Goal: Task Accomplishment & Management: Complete application form

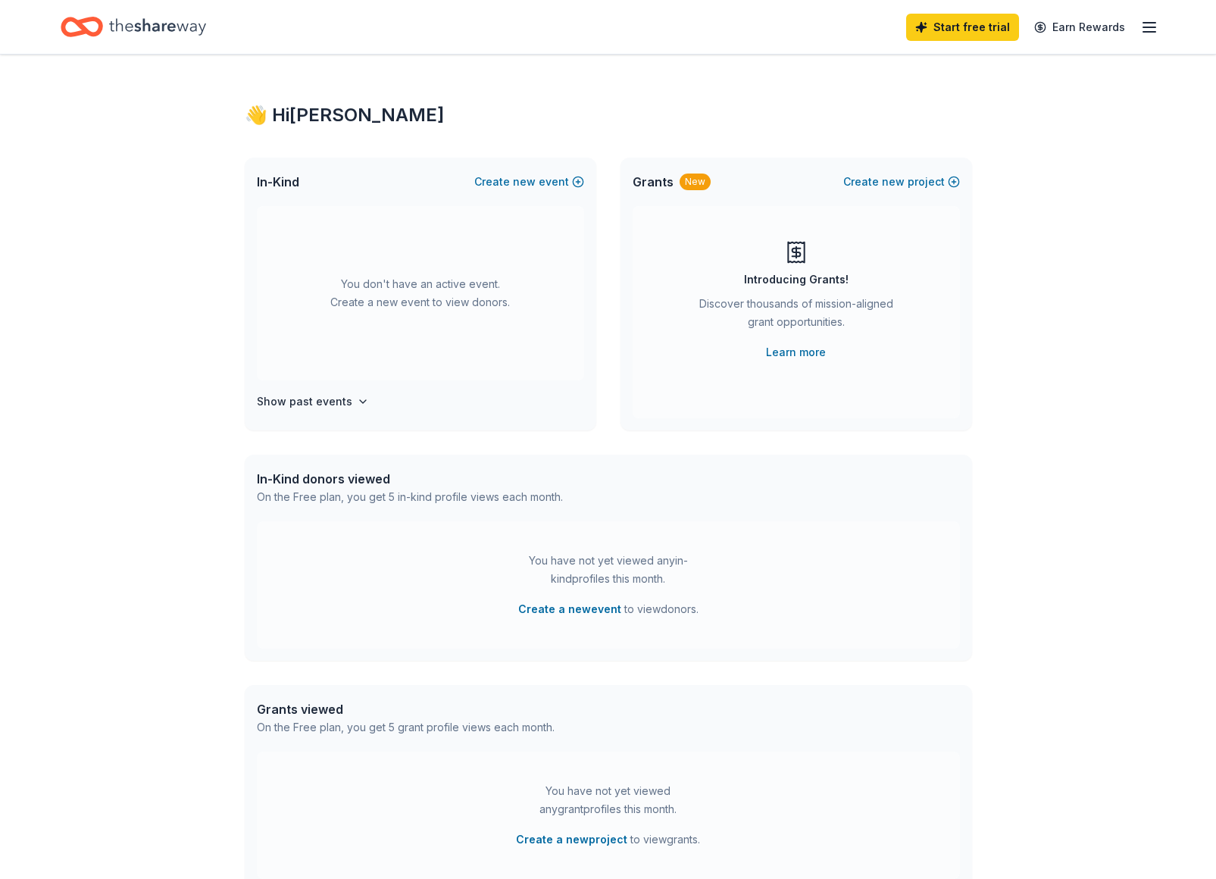
click at [153, 22] on icon "Home" at bounding box center [157, 26] width 97 height 31
click at [1148, 30] on icon "button" at bounding box center [1149, 27] width 18 height 18
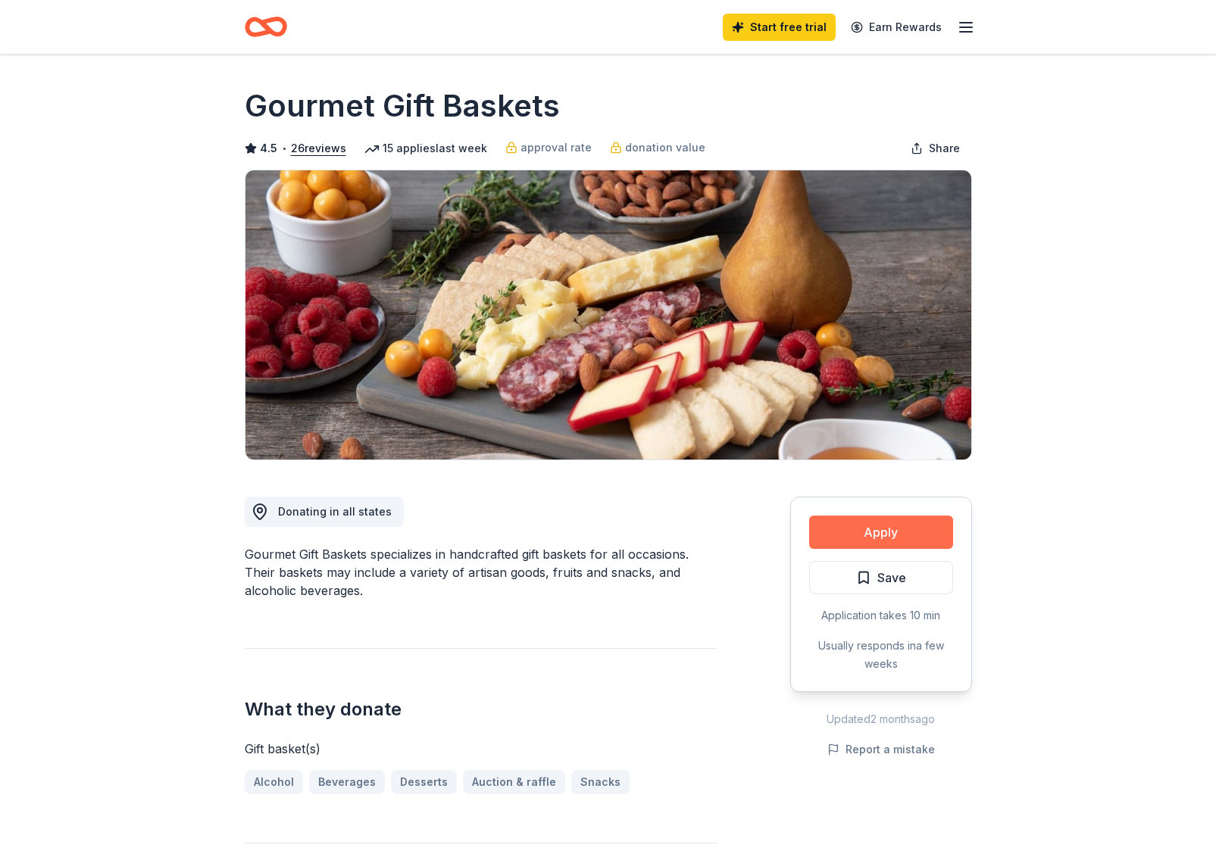
click at [875, 538] on button "Apply" at bounding box center [881, 532] width 144 height 33
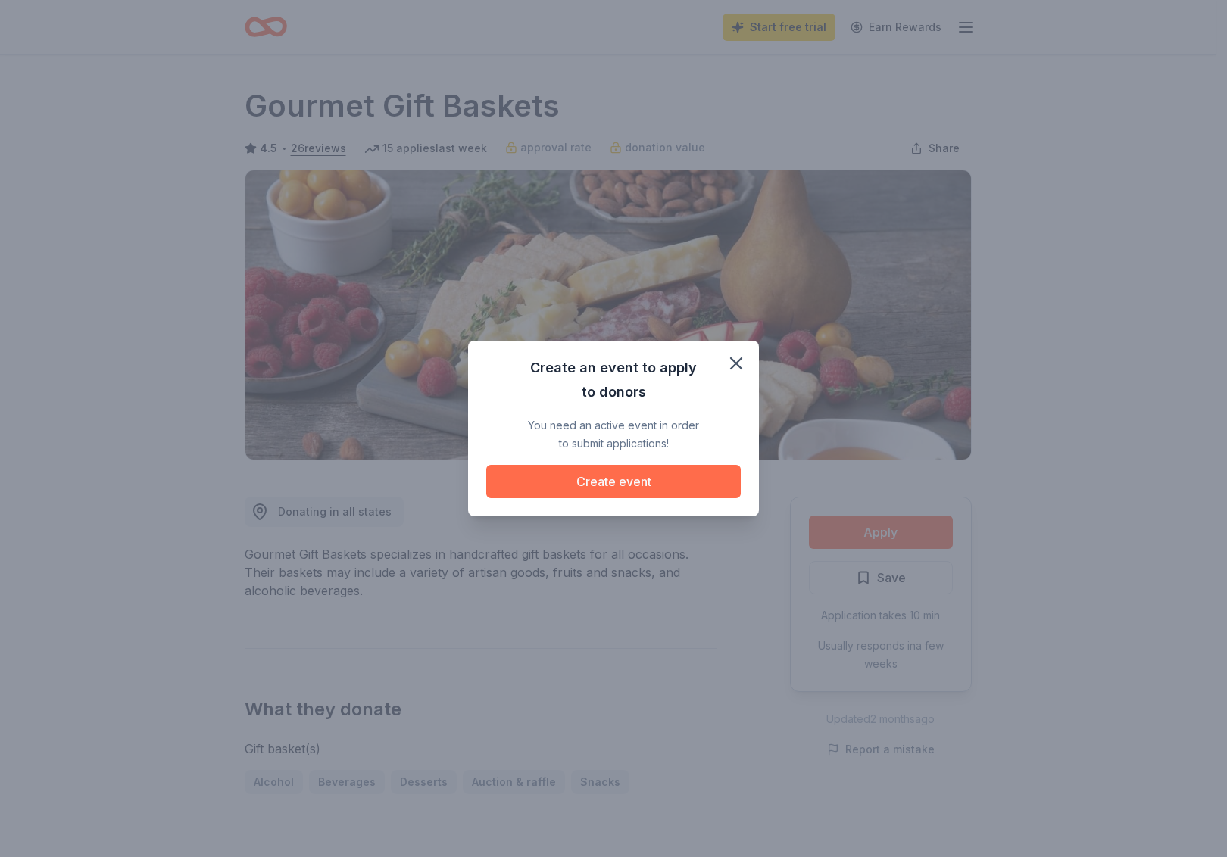
click at [632, 484] on button "Create event" at bounding box center [613, 481] width 254 height 33
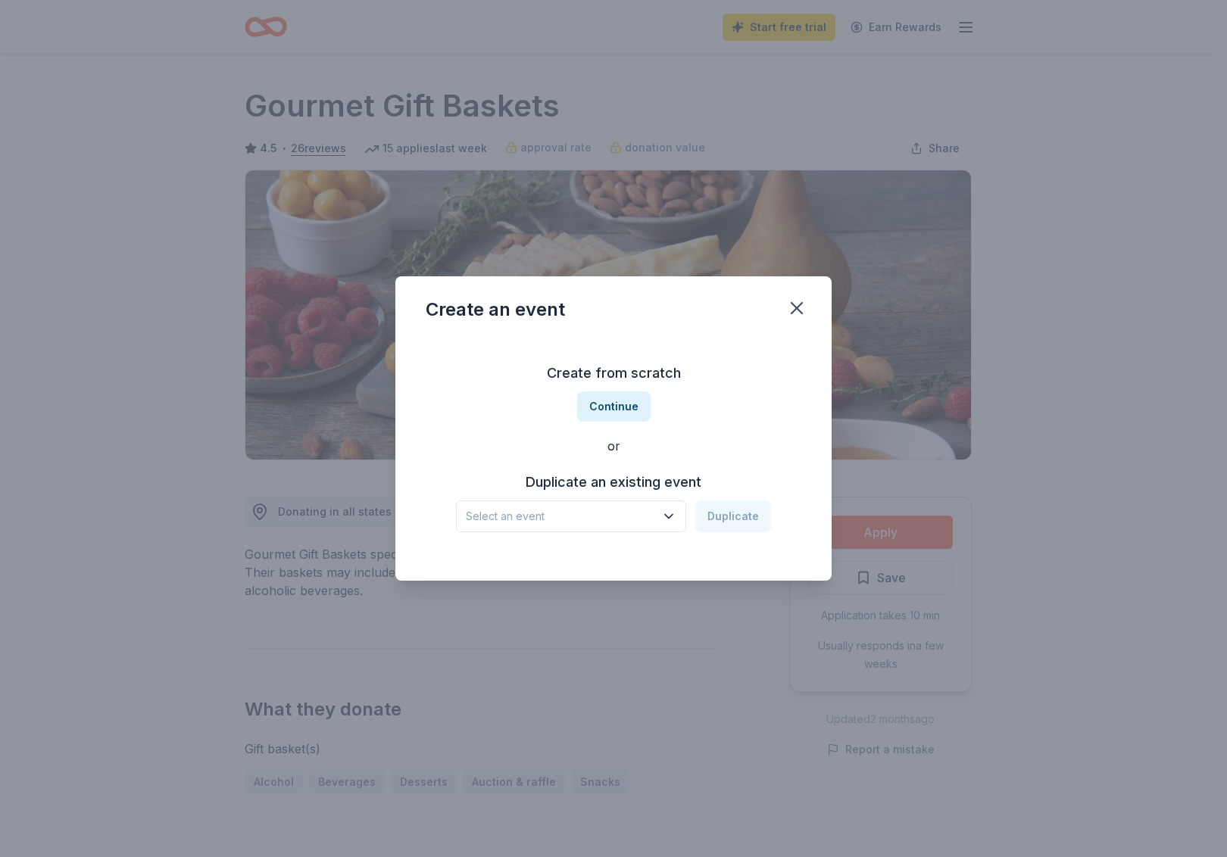
click at [682, 516] on button "Select an event" at bounding box center [571, 517] width 230 height 32
click at [534, 512] on span "Select an event" at bounding box center [560, 516] width 189 height 18
click at [532, 518] on span "Select an event" at bounding box center [560, 516] width 189 height 18
drag, startPoint x: 712, startPoint y: 457, endPoint x: 672, endPoint y: 436, distance: 45.4
click at [710, 457] on div "Create from scratch Continue or Duplicate an existing event Select an event Dup…" at bounding box center [614, 447] width 376 height 220
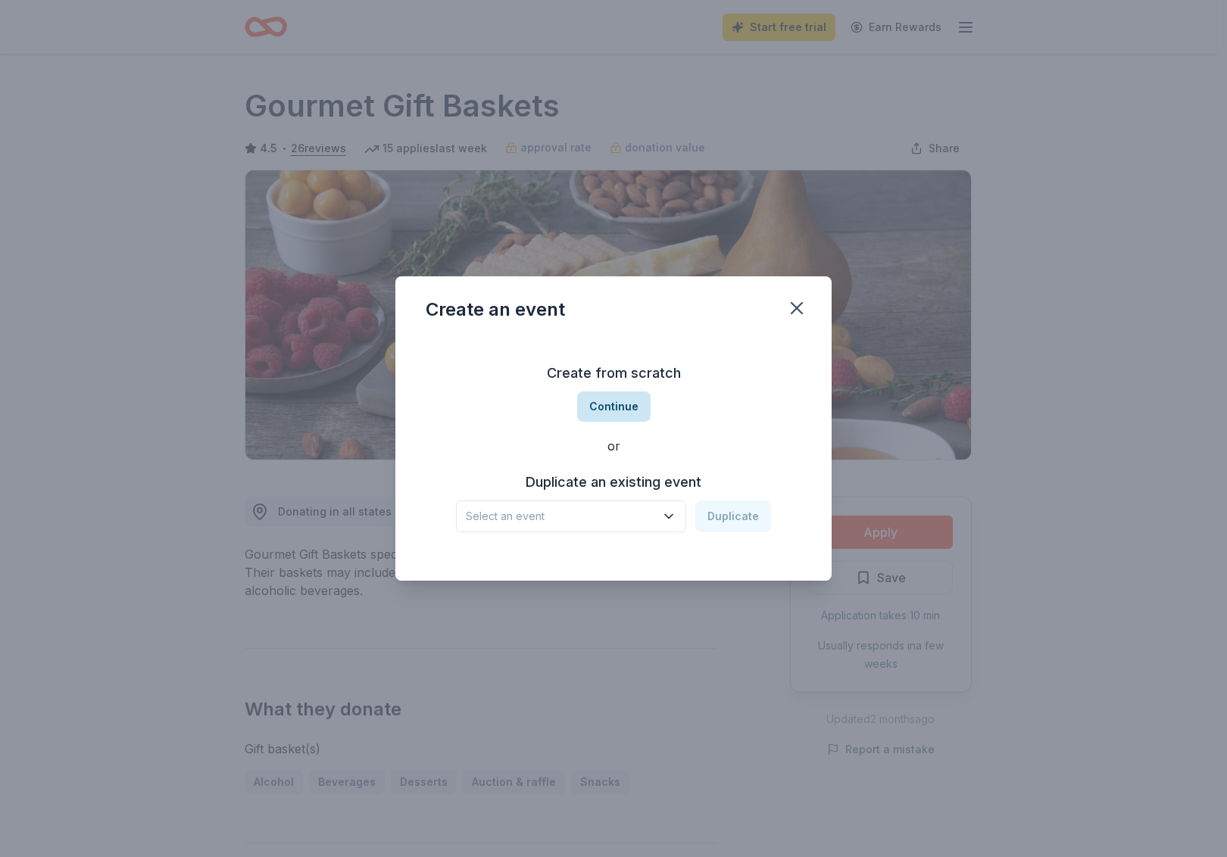
click at [597, 408] on button "Continue" at bounding box center [613, 407] width 73 height 30
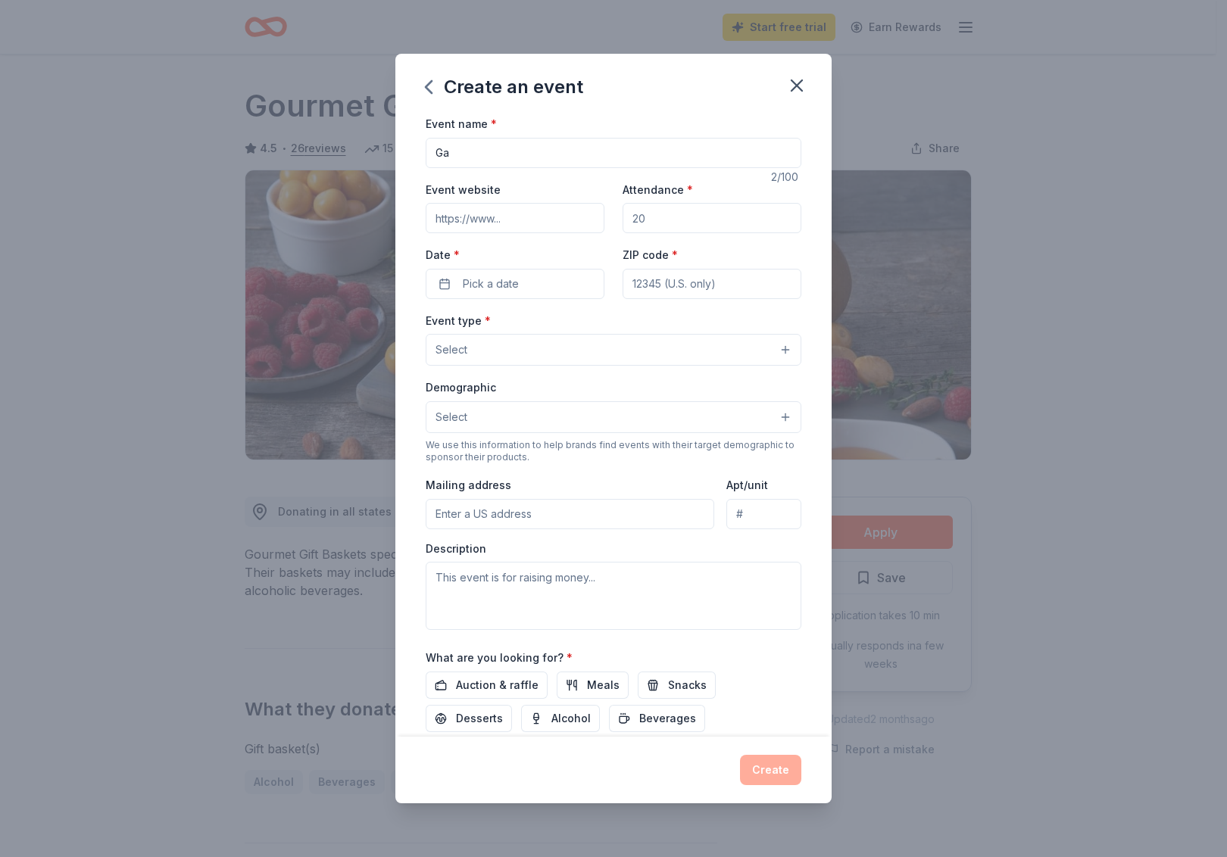
type input "G"
type input "Celebrating our Stars Gala"
click at [654, 221] on input "Attendance *" at bounding box center [712, 218] width 179 height 30
type input "170"
type input "95476"
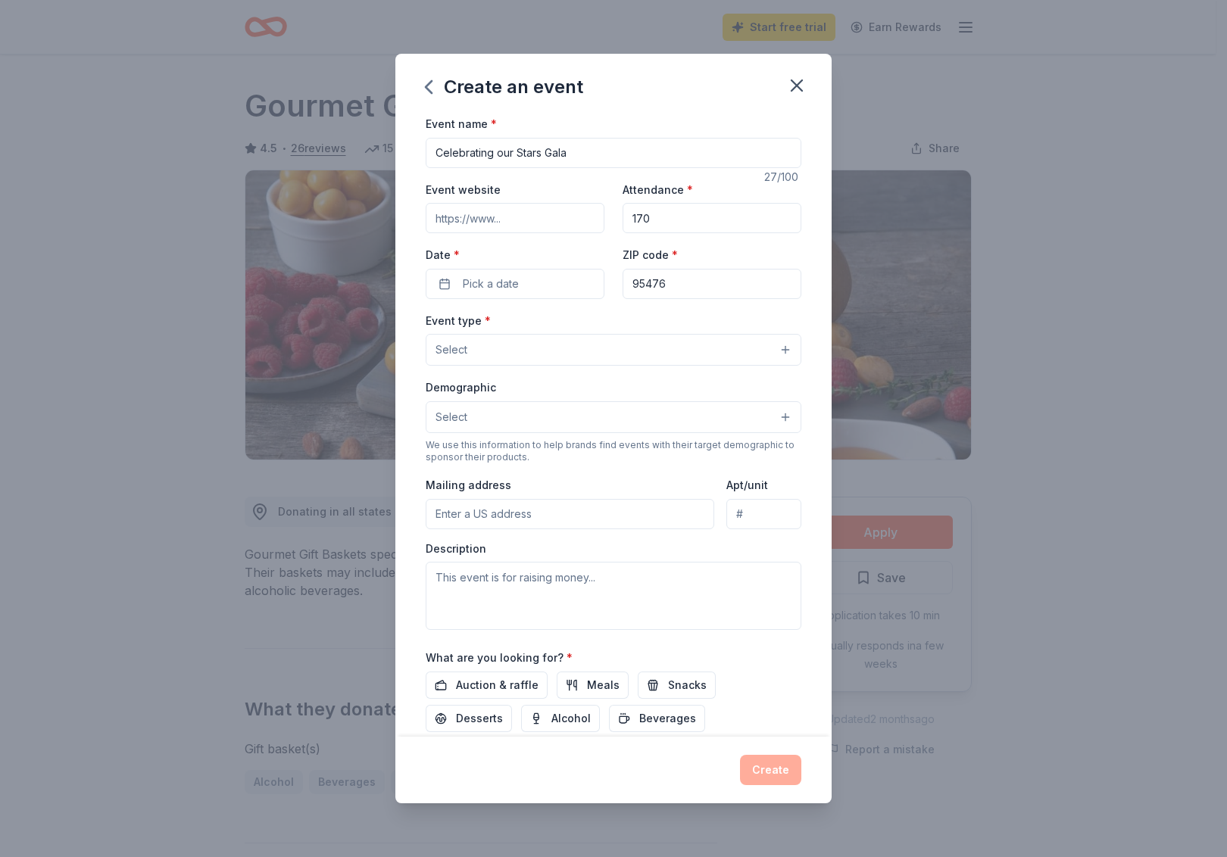
click at [492, 222] on input "Event website" at bounding box center [515, 218] width 179 height 30
paste input "[URL][DOMAIN_NAME]"
type input "[URL][DOMAIN_NAME]"
click at [475, 355] on button "Select" at bounding box center [614, 350] width 376 height 32
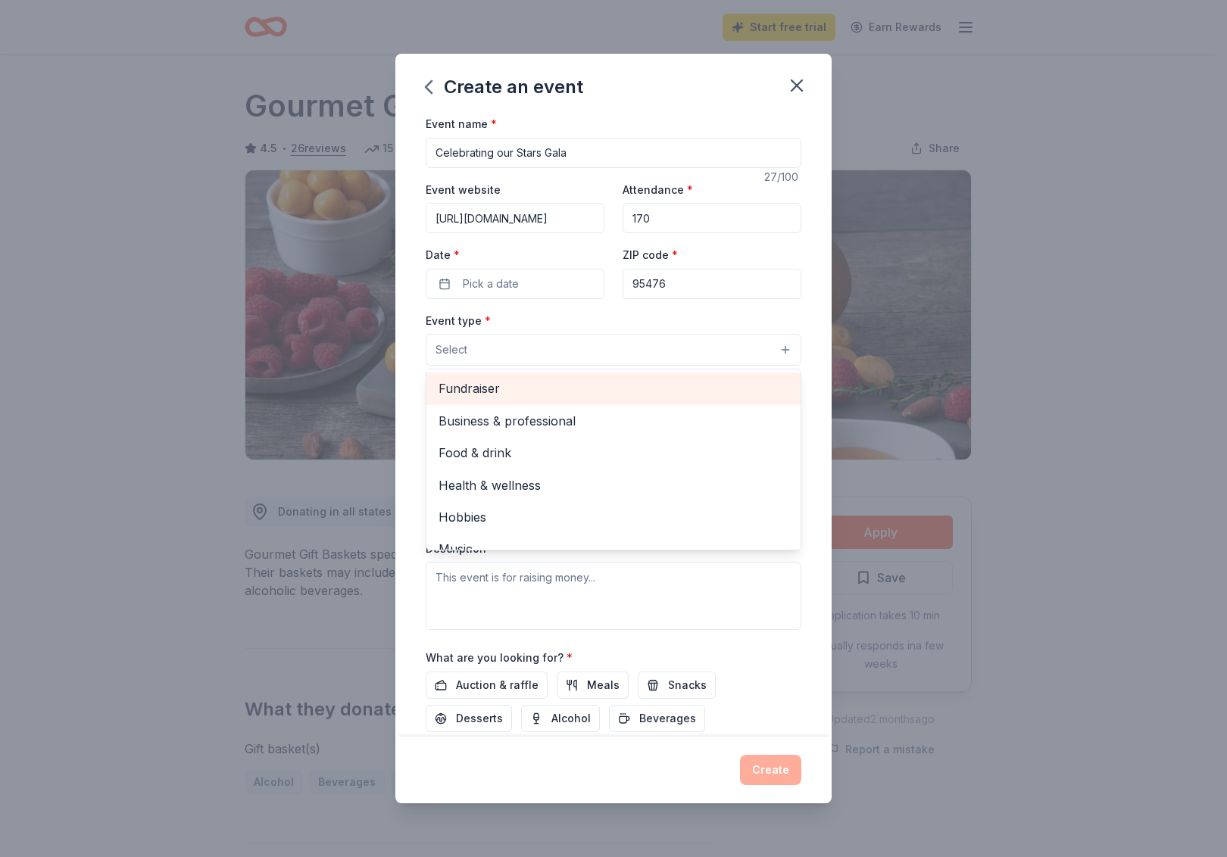
click at [508, 395] on span "Fundraiser" at bounding box center [614, 389] width 350 height 20
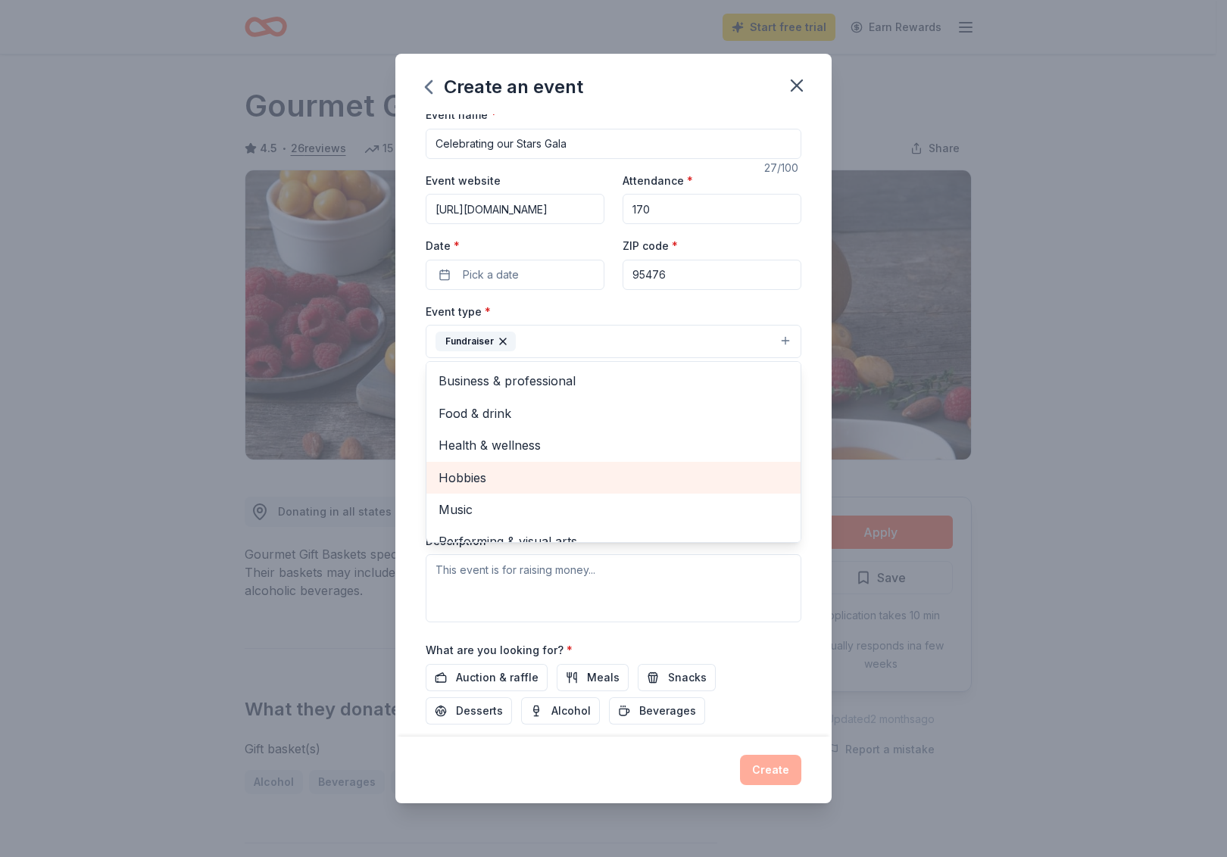
scroll to position [8, 0]
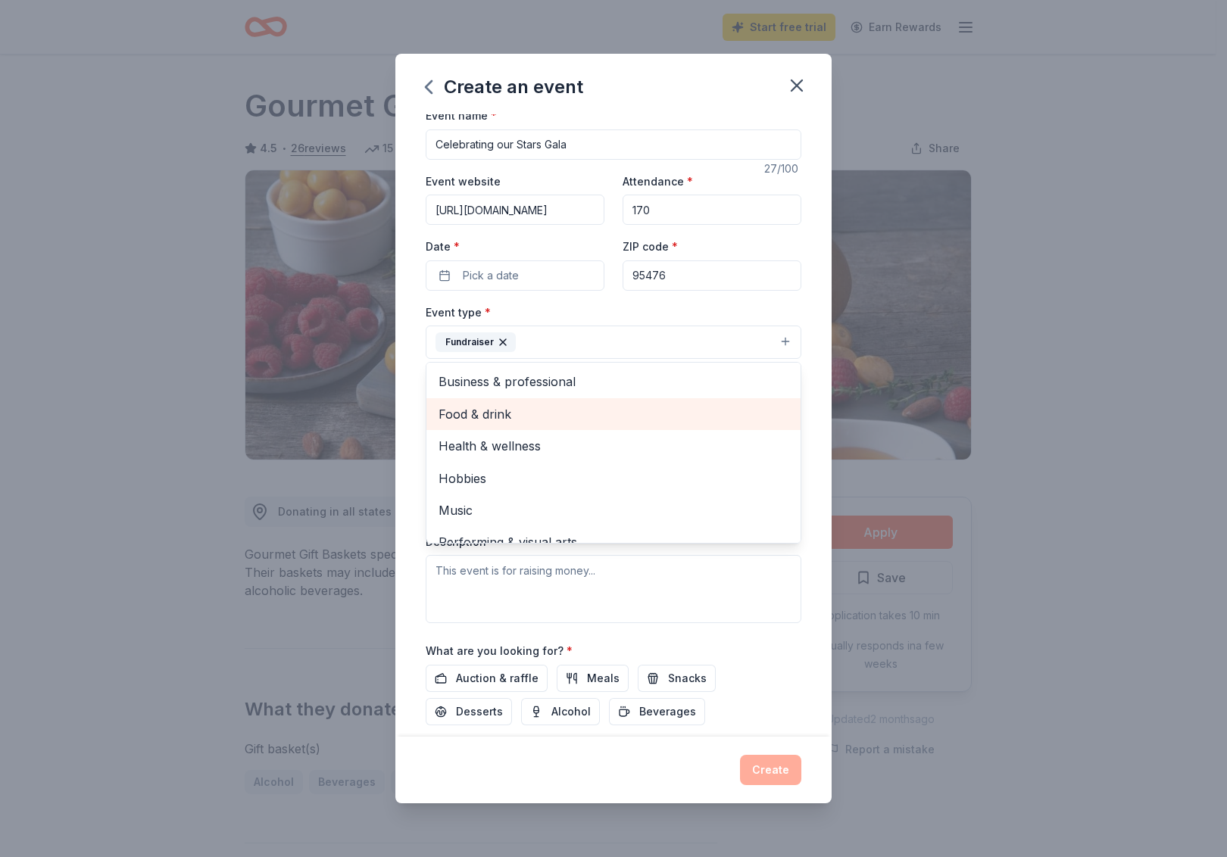
click at [514, 414] on span "Food & drink" at bounding box center [614, 414] width 350 height 20
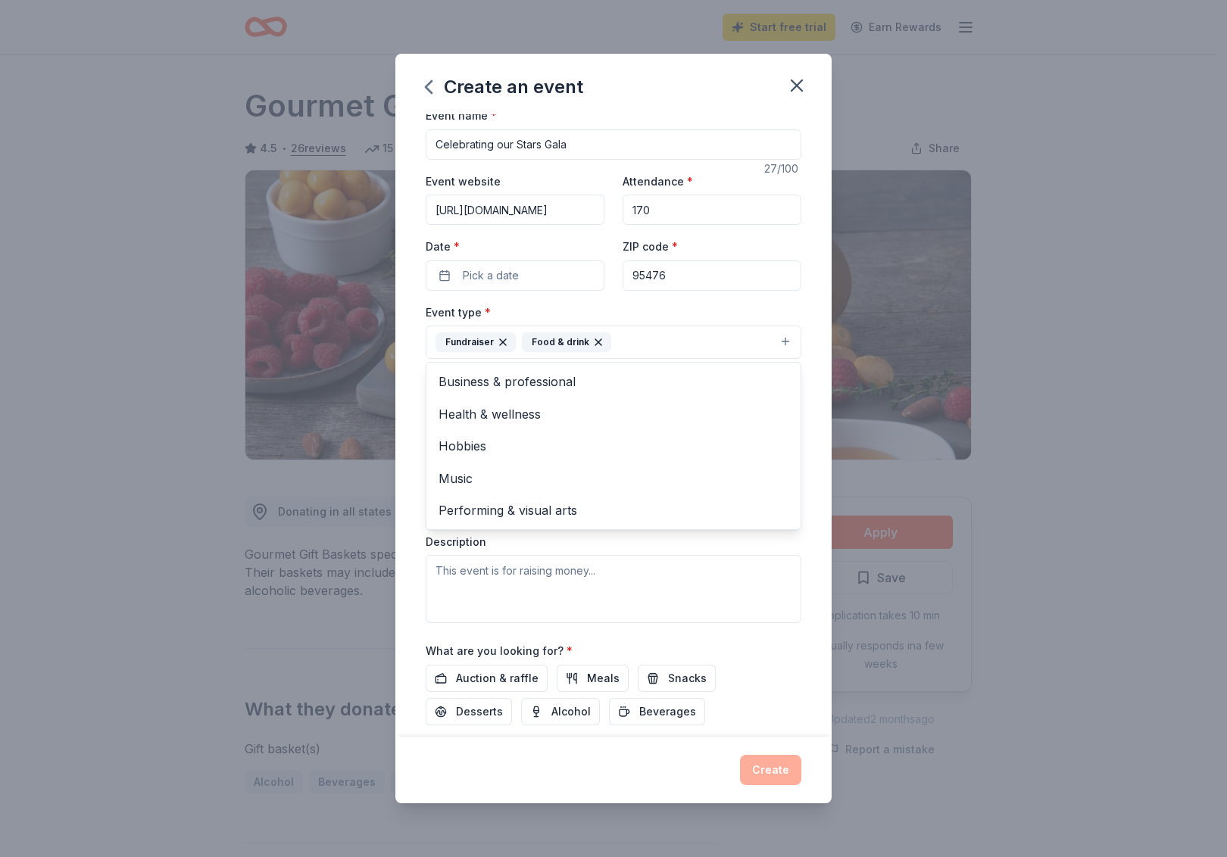
click at [406, 419] on div "Event name * Celebrating our Stars Gala 27 /100 Event website [URL][DOMAIN_NAME…" at bounding box center [613, 425] width 436 height 623
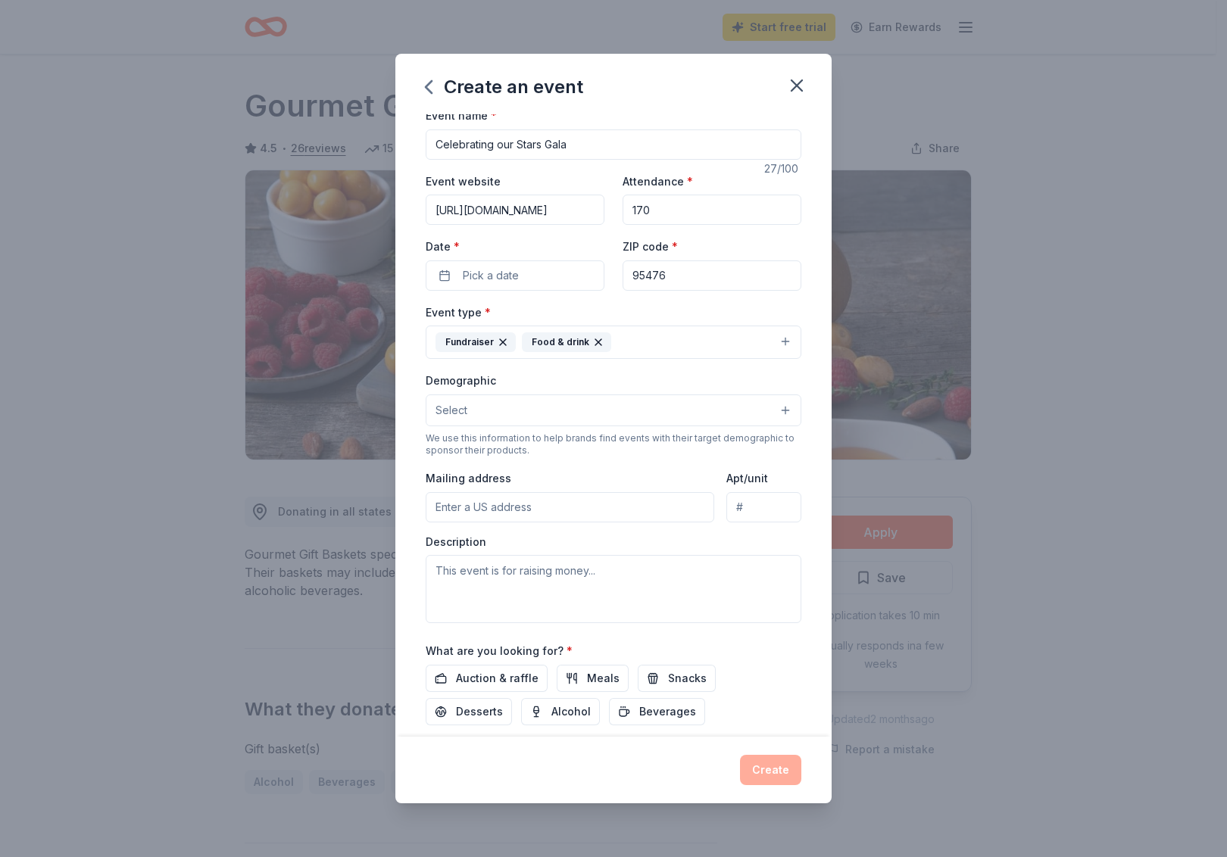
click at [556, 403] on button "Select" at bounding box center [614, 411] width 376 height 32
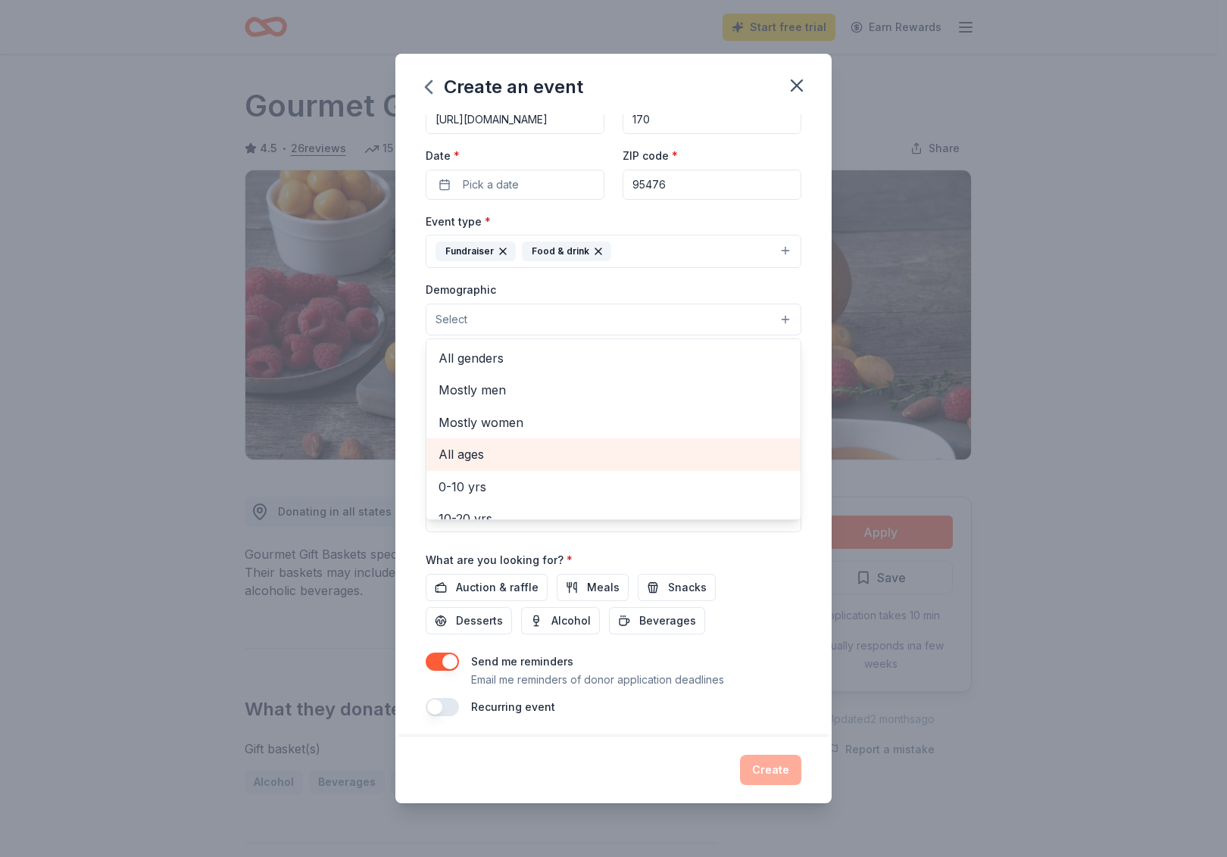
scroll to position [83, 0]
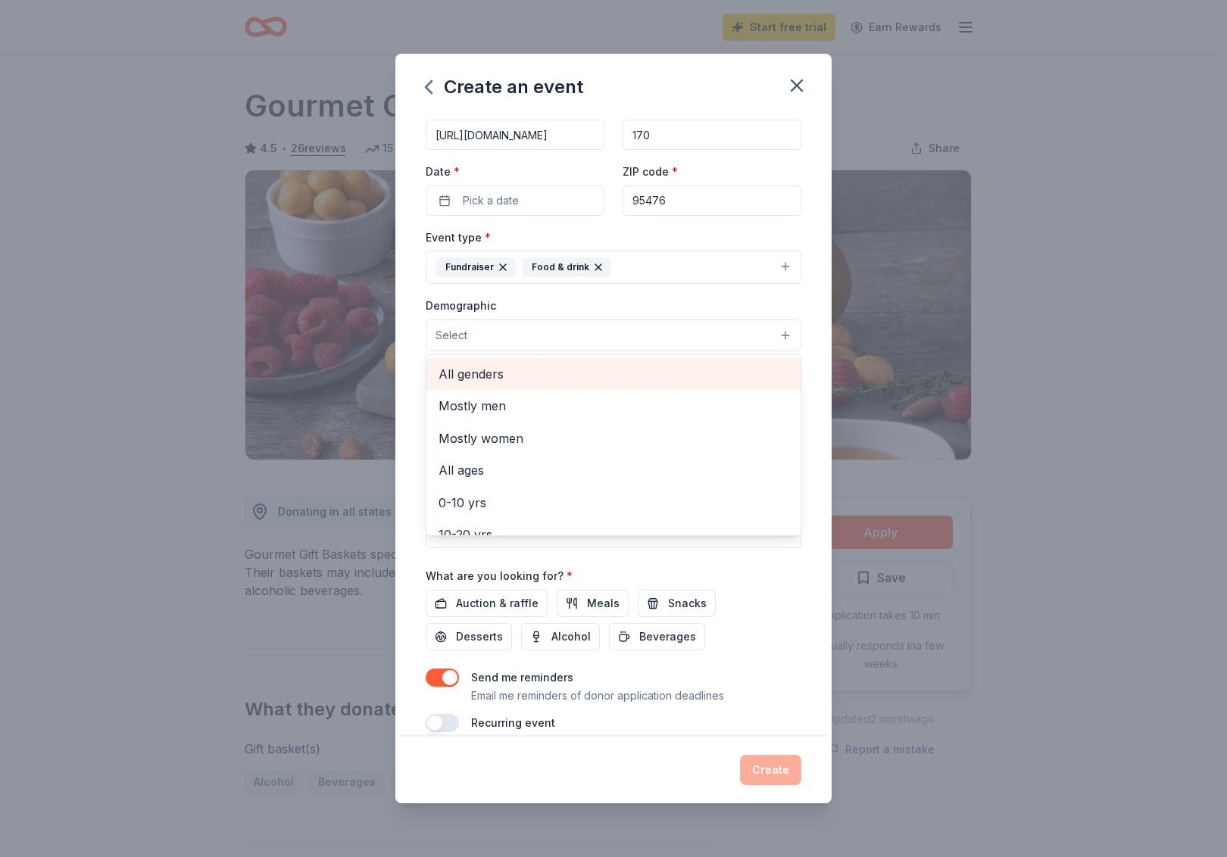
click at [479, 373] on span "All genders" at bounding box center [614, 374] width 350 height 20
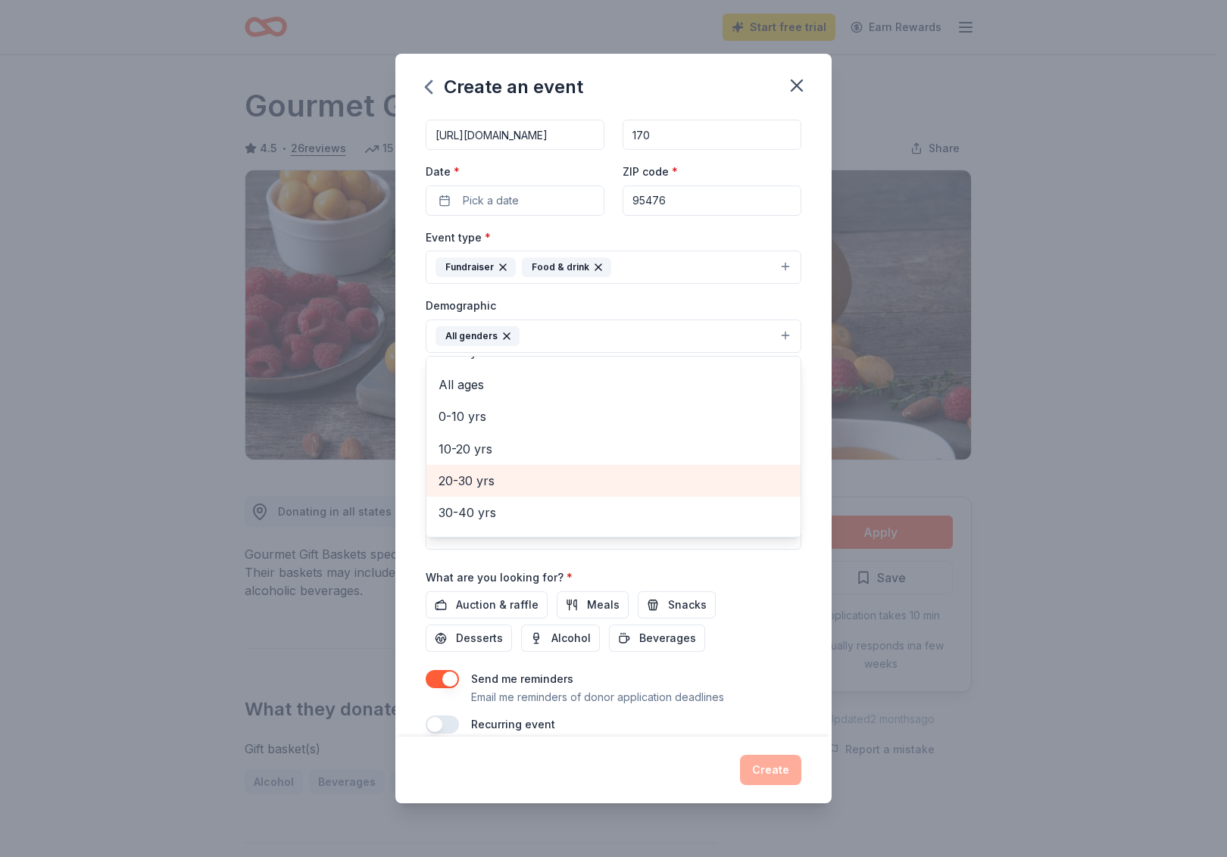
scroll to position [56, 0]
click at [498, 482] on span "20-30 yrs" at bounding box center [614, 480] width 350 height 20
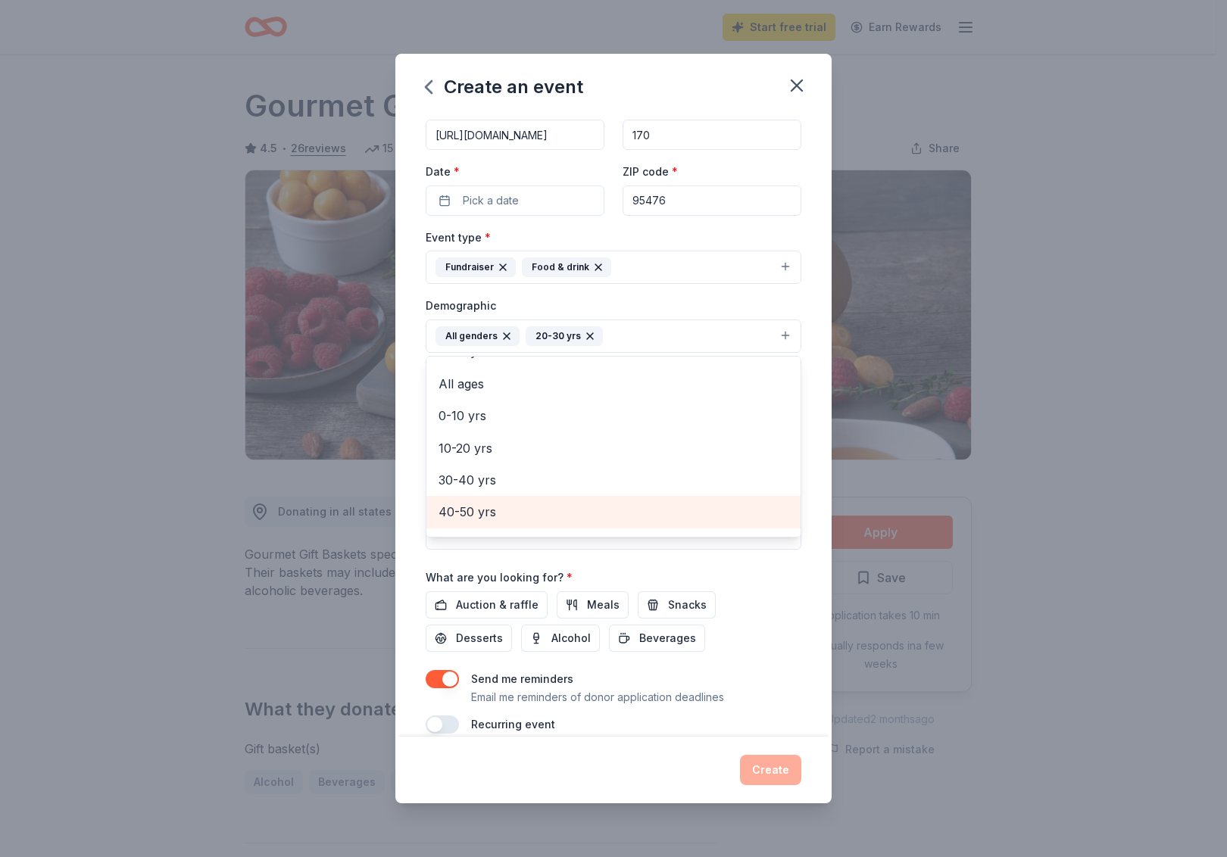
click at [494, 504] on span "40-50 yrs" at bounding box center [614, 512] width 350 height 20
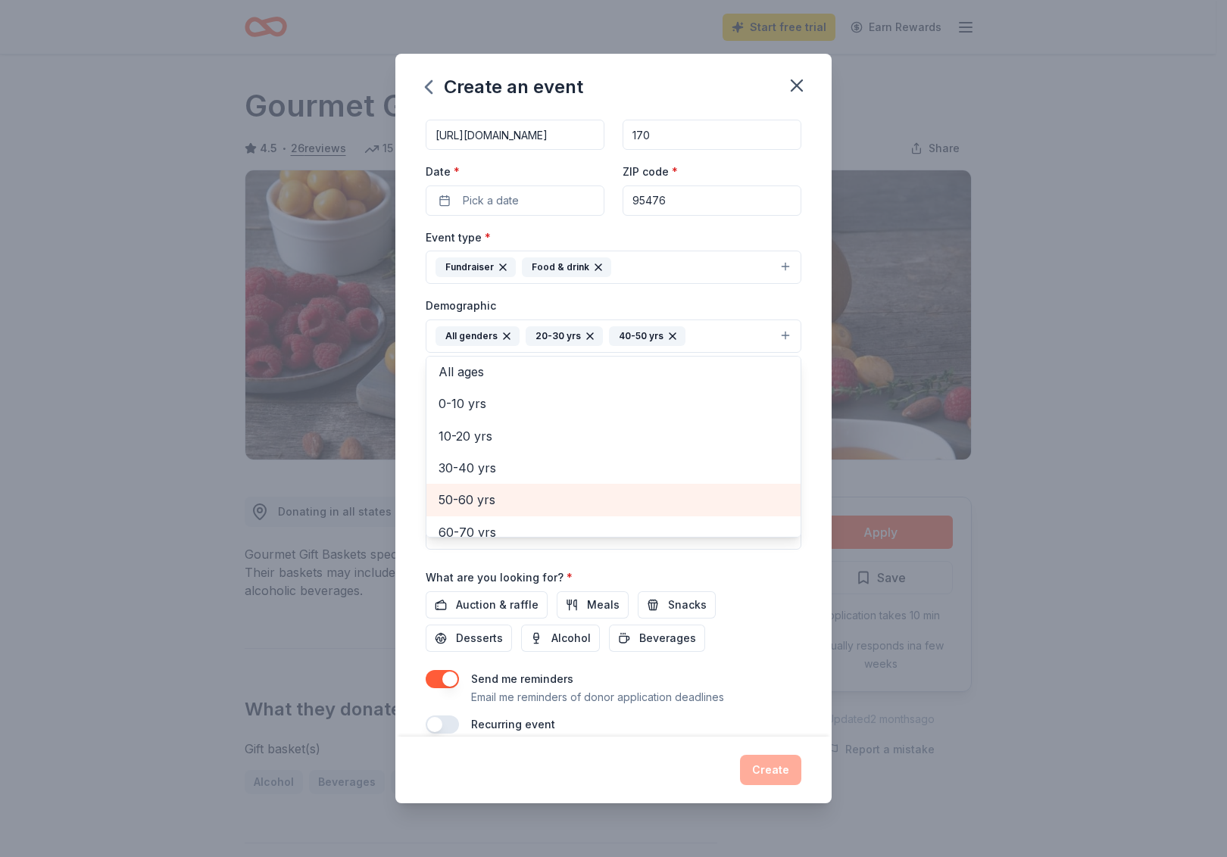
click at [497, 495] on span "50-60 yrs" at bounding box center [614, 500] width 350 height 20
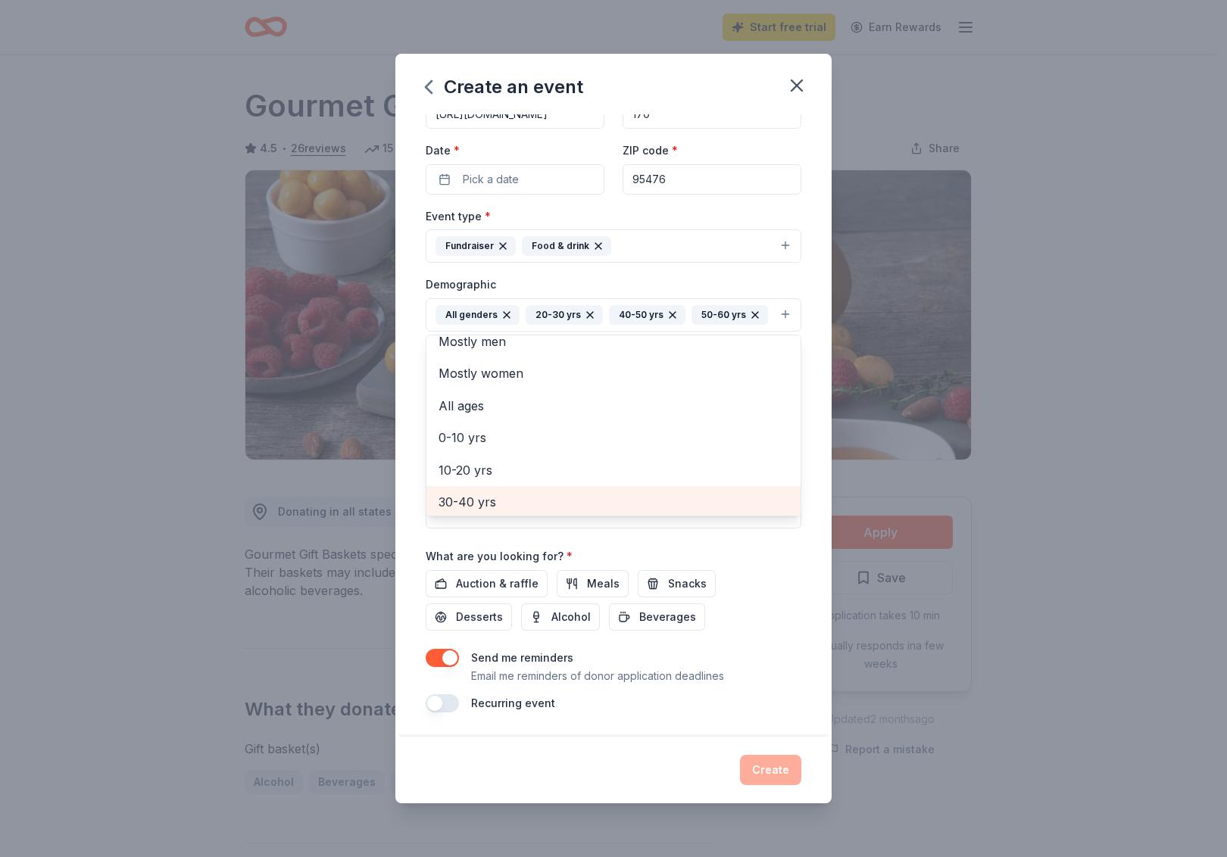
scroll to position [12, 0]
click at [669, 309] on icon "button" at bounding box center [673, 315] width 12 height 12
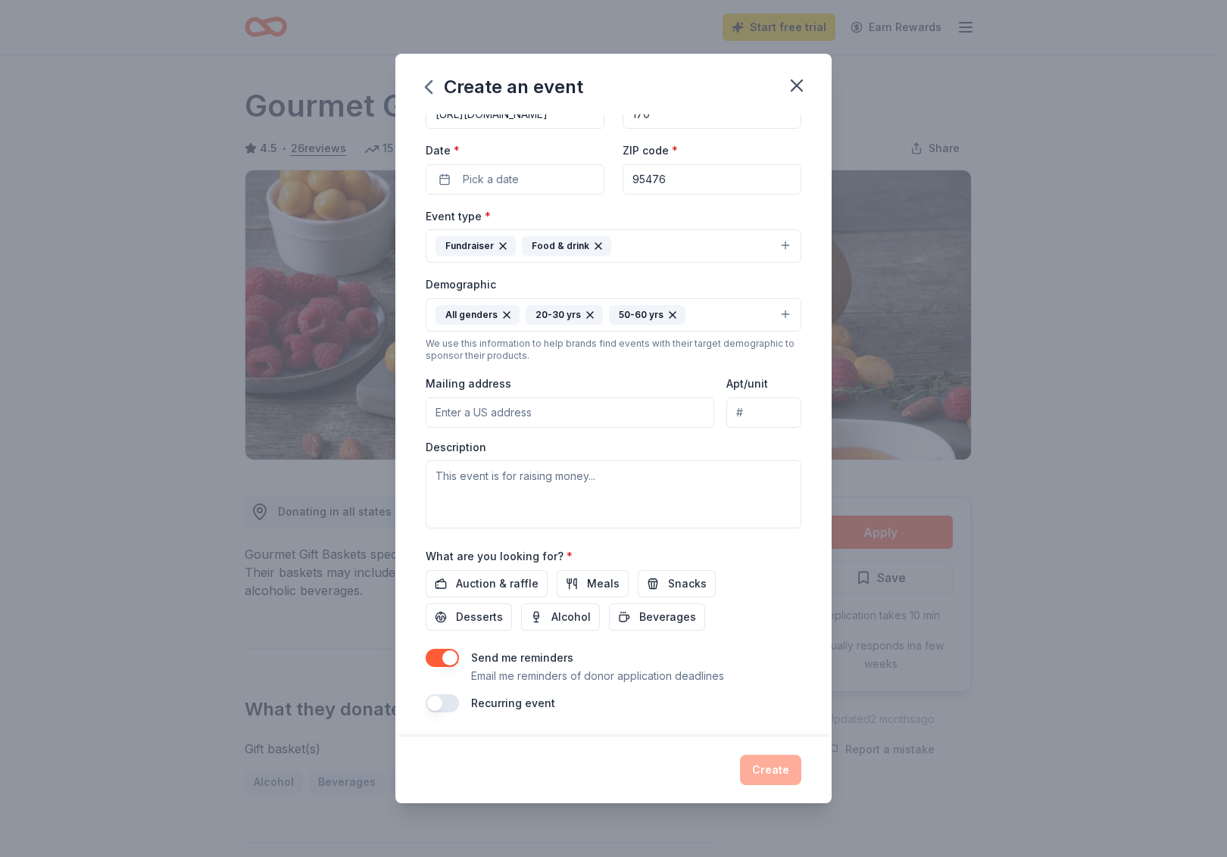
scroll to position [101, 0]
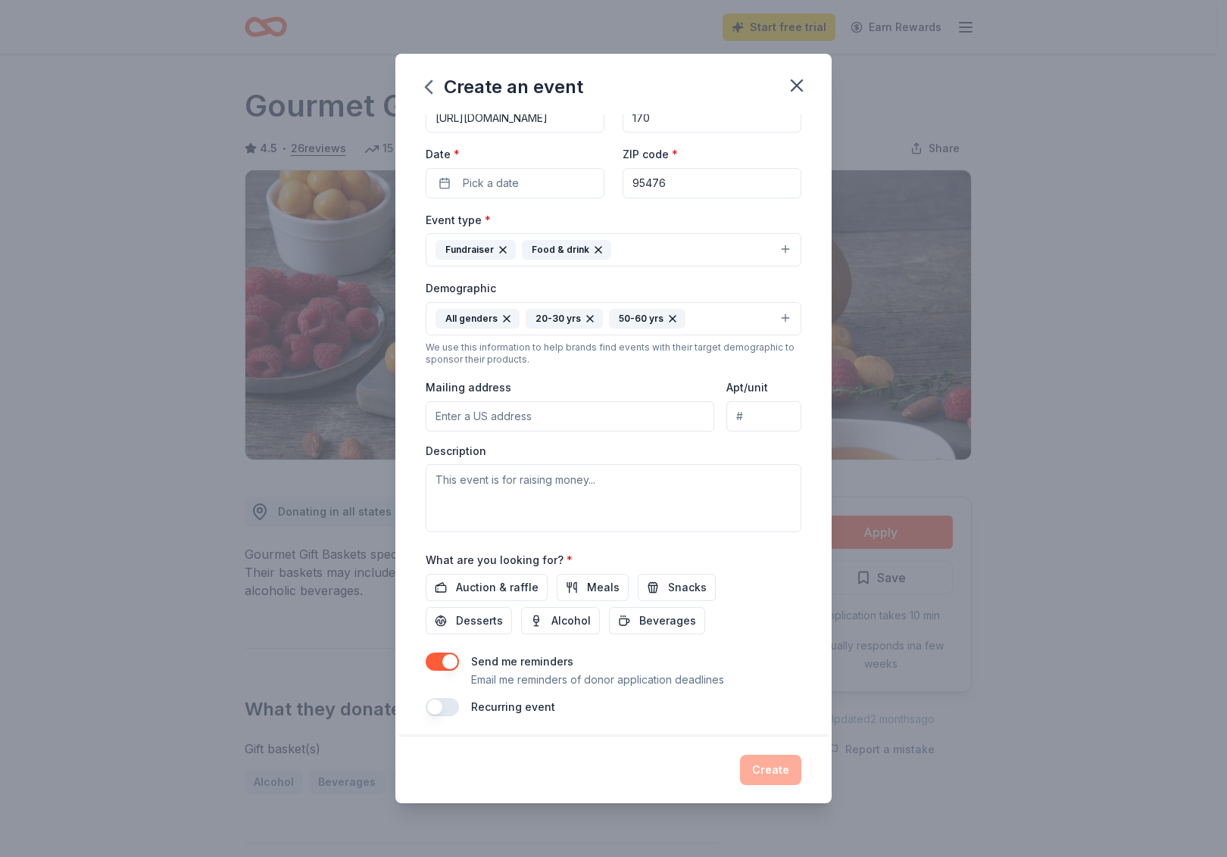
click at [592, 316] on icon "button" at bounding box center [590, 319] width 12 height 12
click at [591, 316] on icon "button" at bounding box center [589, 319] width 12 height 12
click at [539, 319] on button "All genders" at bounding box center [614, 318] width 376 height 33
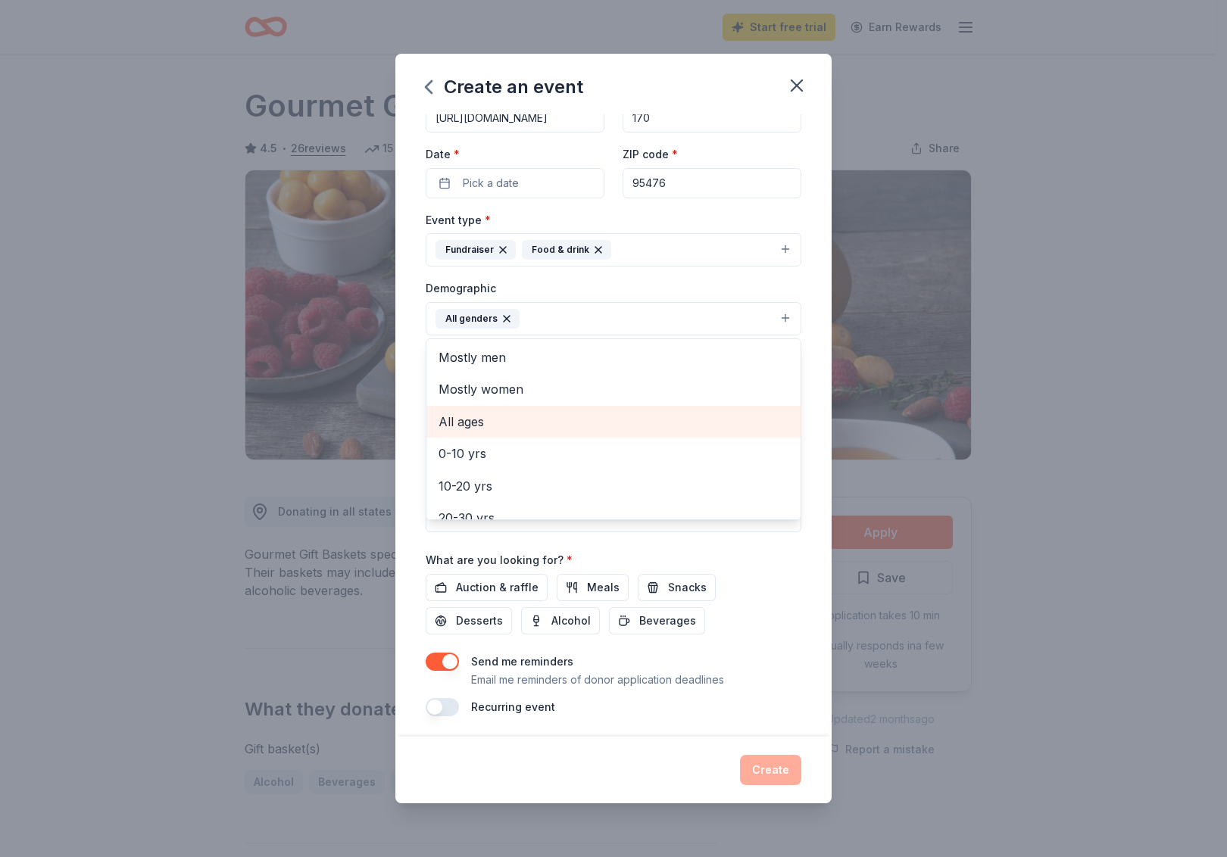
scroll to position [27, 0]
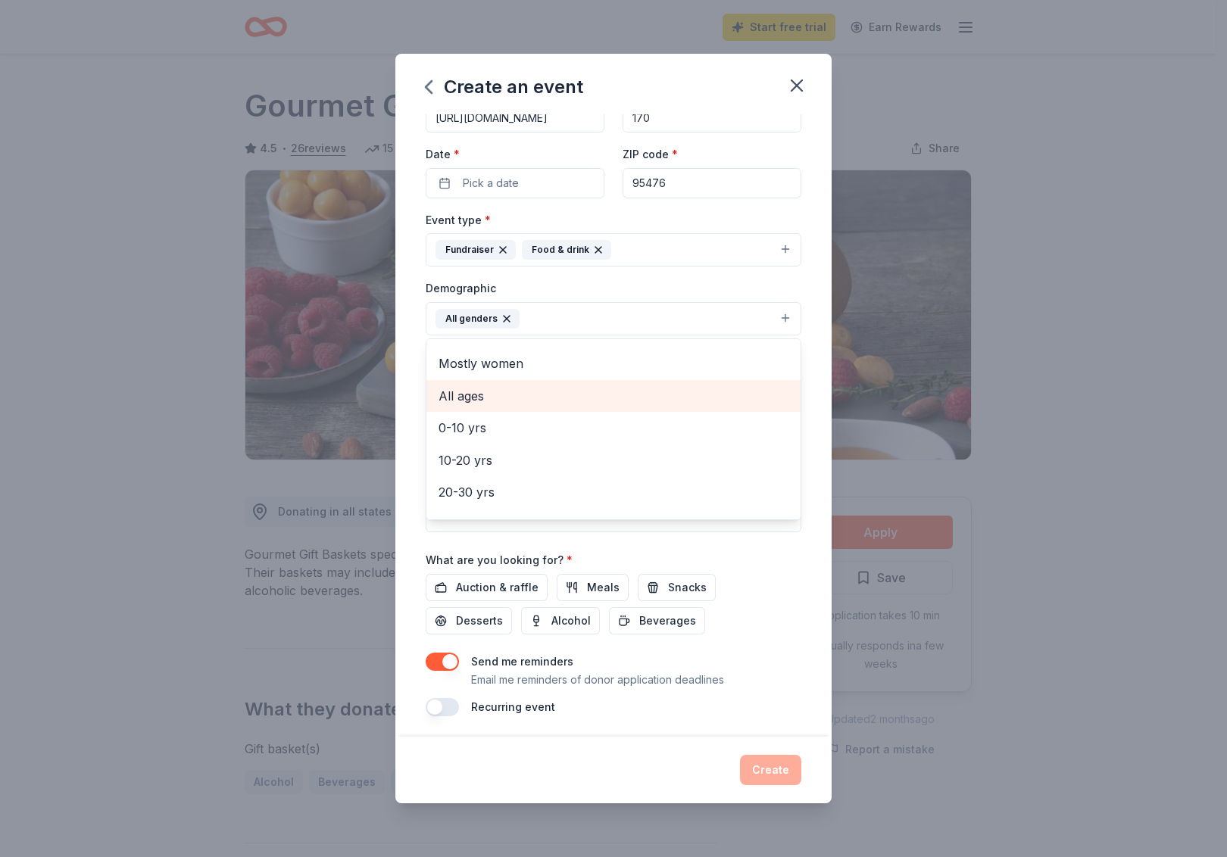
click at [481, 390] on span "All ages" at bounding box center [614, 396] width 350 height 20
click at [407, 439] on div "Event name * Celebrating our Stars Gala 27 /100 Event website [URL][DOMAIN_NAME…" at bounding box center [613, 425] width 436 height 623
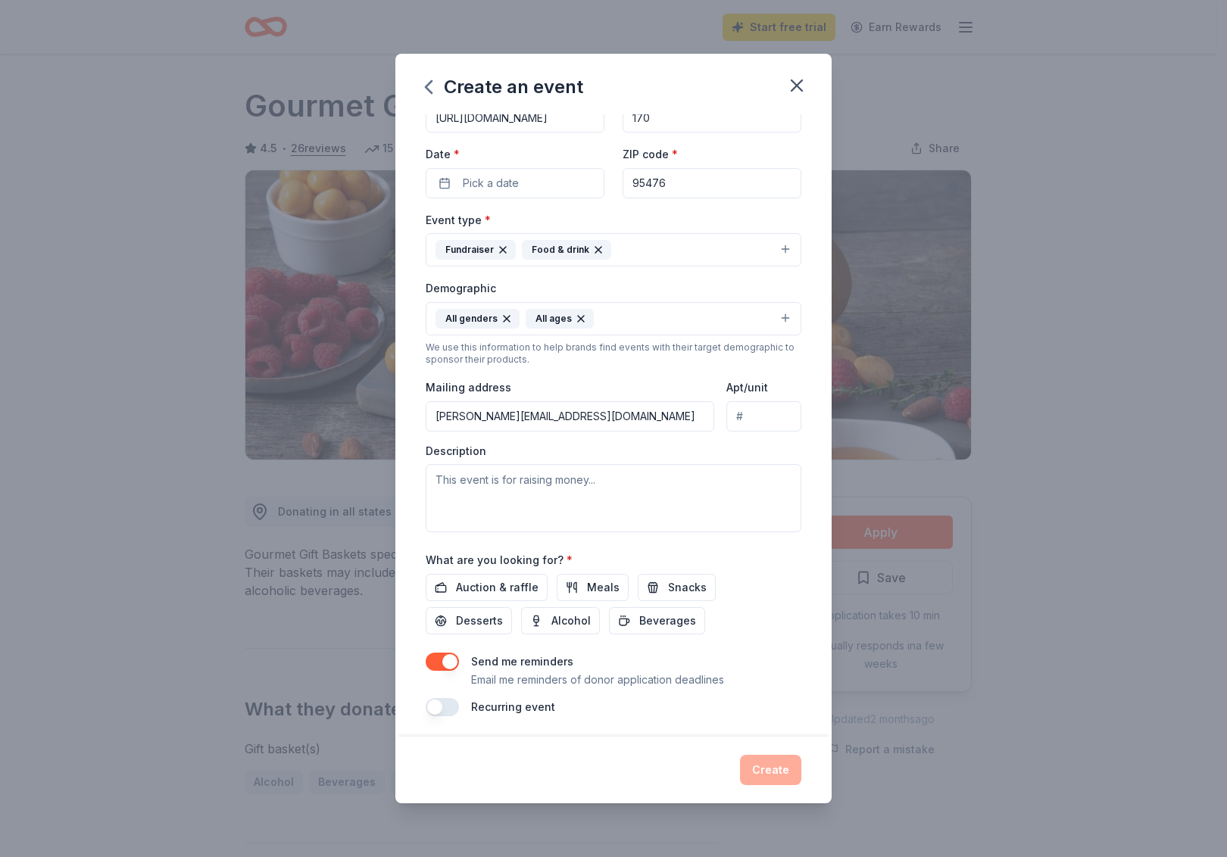
click at [747, 419] on input "Apt/unit" at bounding box center [763, 416] width 75 height 30
drag, startPoint x: 604, startPoint y: 406, endPoint x: 355, endPoint y: 410, distance: 249.2
click at [355, 410] on div "Create an event Event name * Celebrating our Stars Gala 27 /100 Event website […" at bounding box center [613, 428] width 1227 height 857
type input "3"
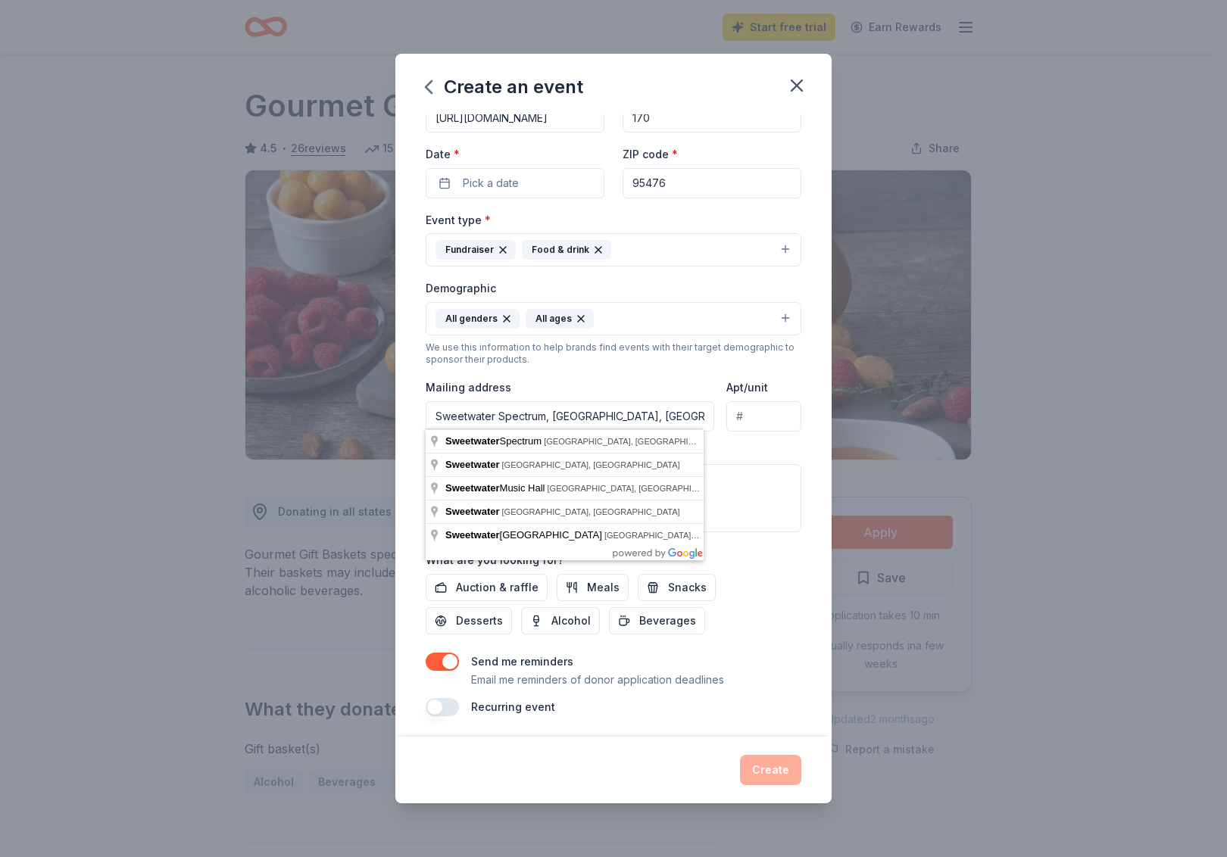
type input "[STREET_ADDRESS]"
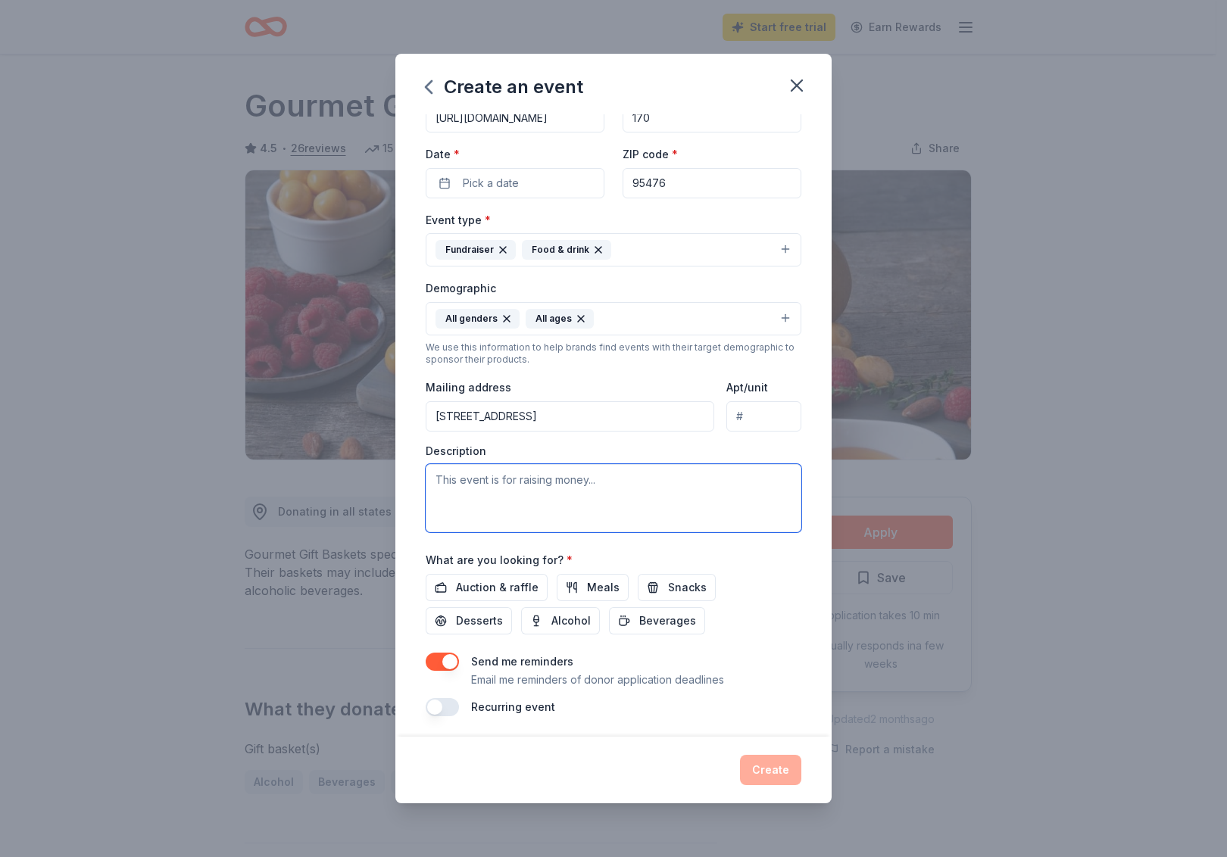
click at [476, 489] on textarea at bounding box center [614, 498] width 376 height 68
click at [485, 585] on span "Auction & raffle" at bounding box center [497, 588] width 83 height 18
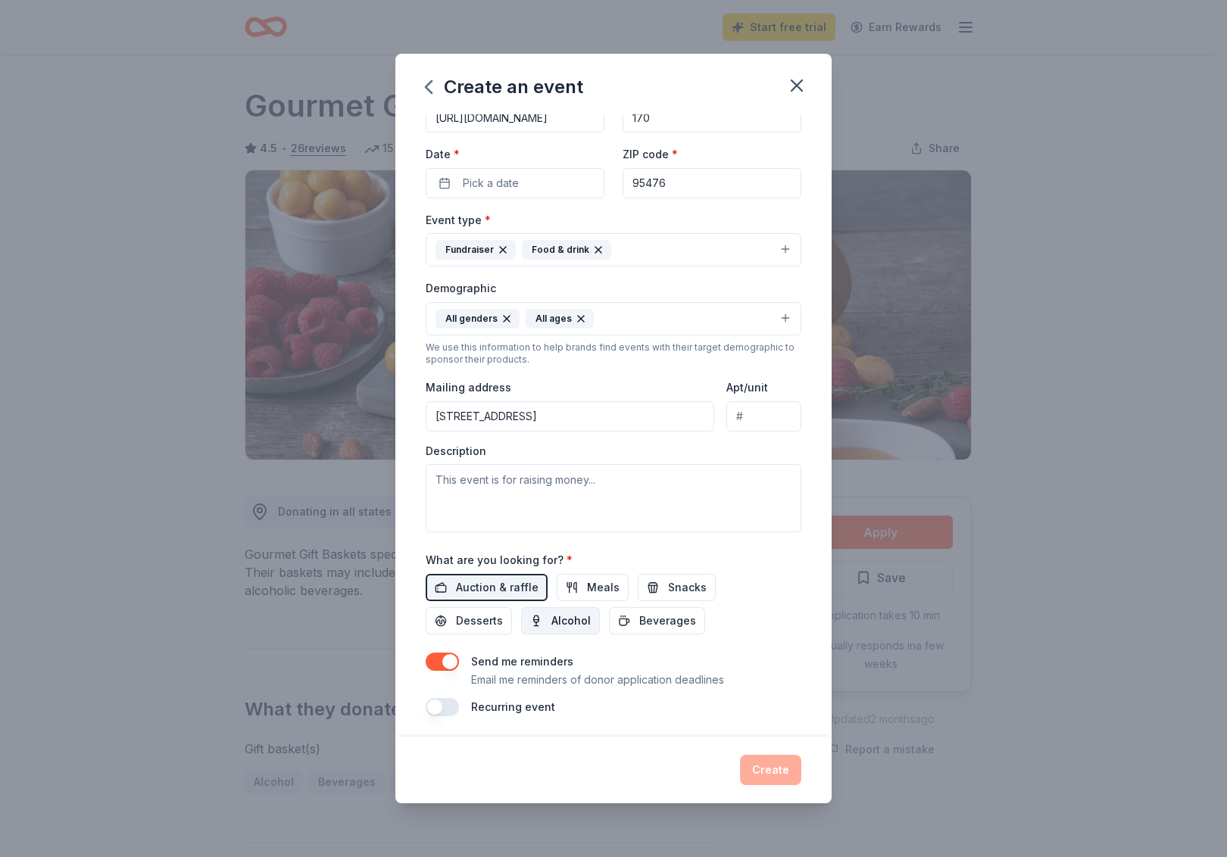
click at [555, 615] on span "Alcohol" at bounding box center [570, 621] width 39 height 18
drag, startPoint x: 471, startPoint y: 519, endPoint x: 456, endPoint y: 478, distance: 43.6
click at [461, 506] on div "Event name * Celebrating our Stars Gala 27 /100 Event website [URL][DOMAIN_NAME…" at bounding box center [614, 365] width 376 height 703
click at [458, 481] on textarea at bounding box center [614, 498] width 376 height 68
paste textarea "Loremipsum Dolorsit ame consect ad eli seddoe te incidid utl etdolor ma a enima…"
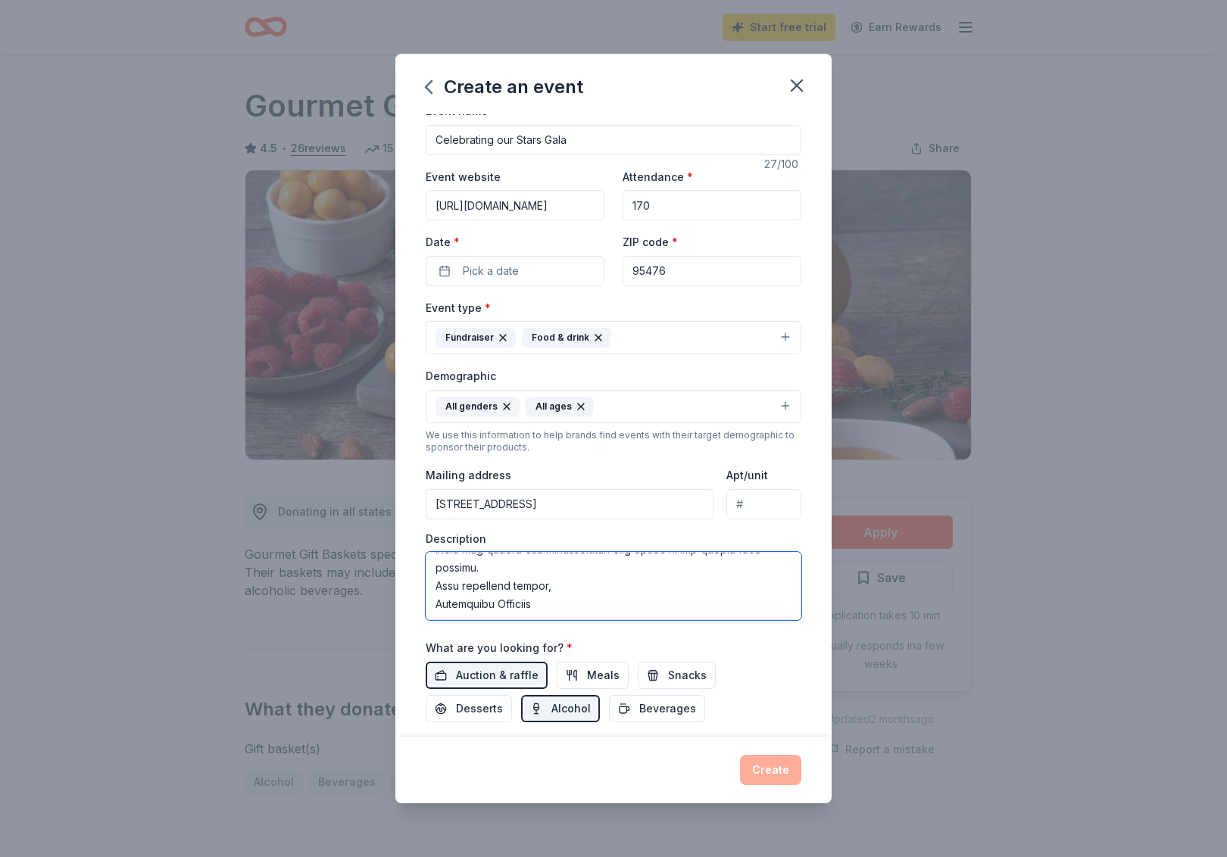
scroll to position [0, 0]
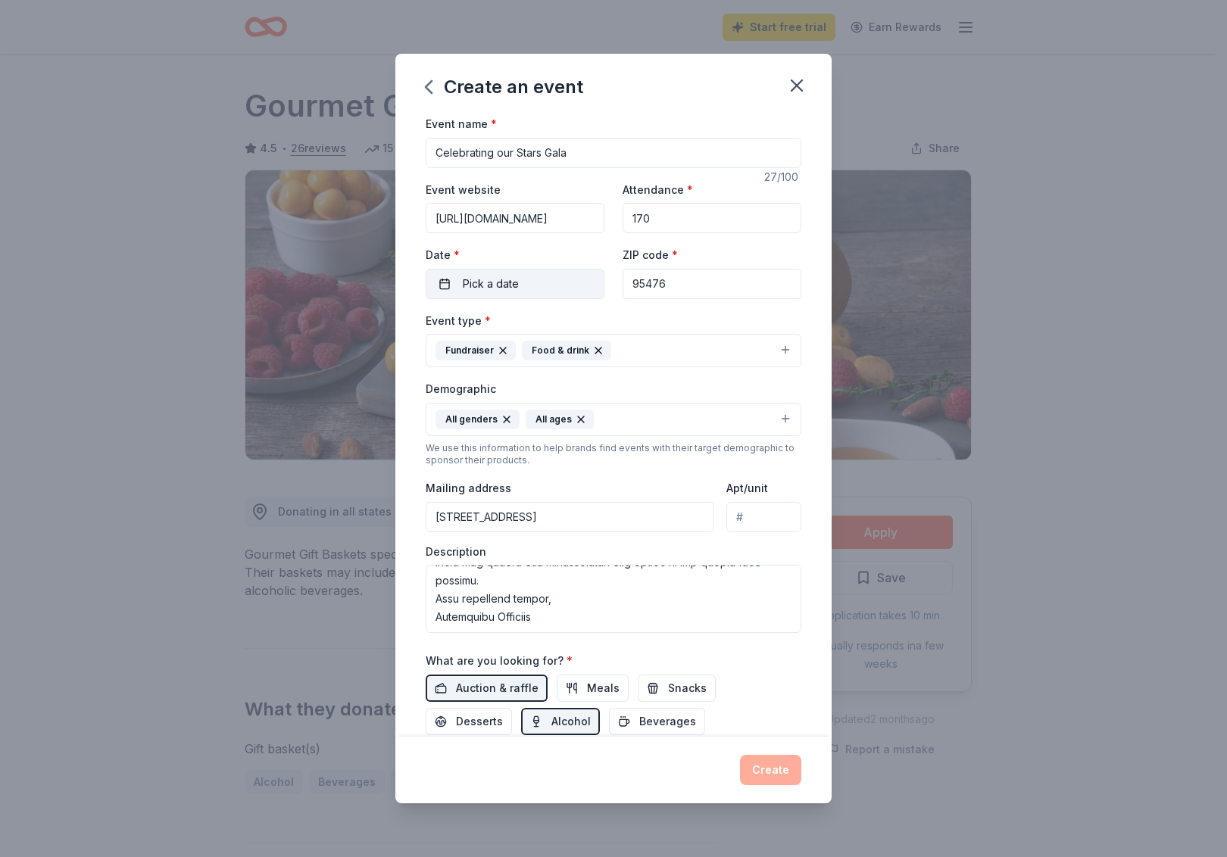
click at [517, 286] on span "Pick a date" at bounding box center [491, 284] width 56 height 18
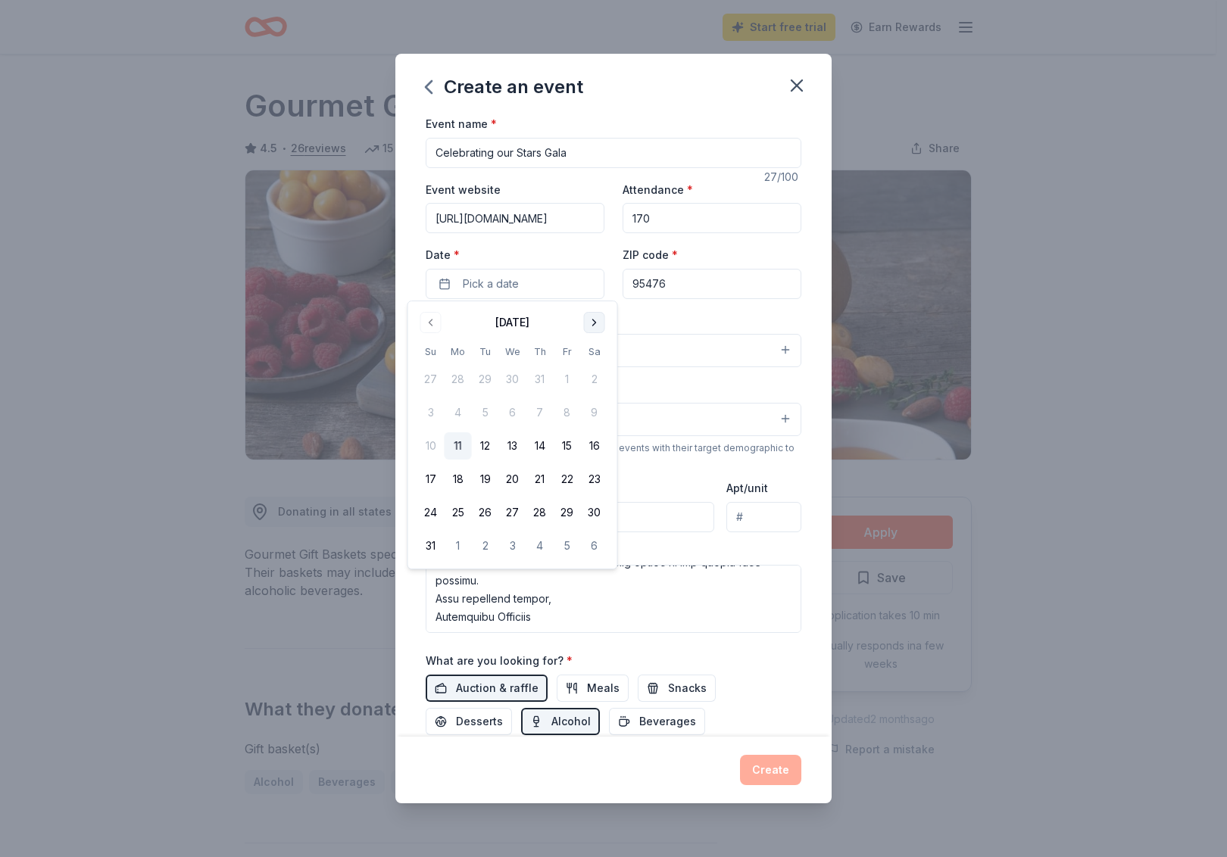
click at [598, 322] on button "Go to next month" at bounding box center [594, 322] width 21 height 21
click at [596, 319] on button "Go to next month" at bounding box center [594, 322] width 21 height 21
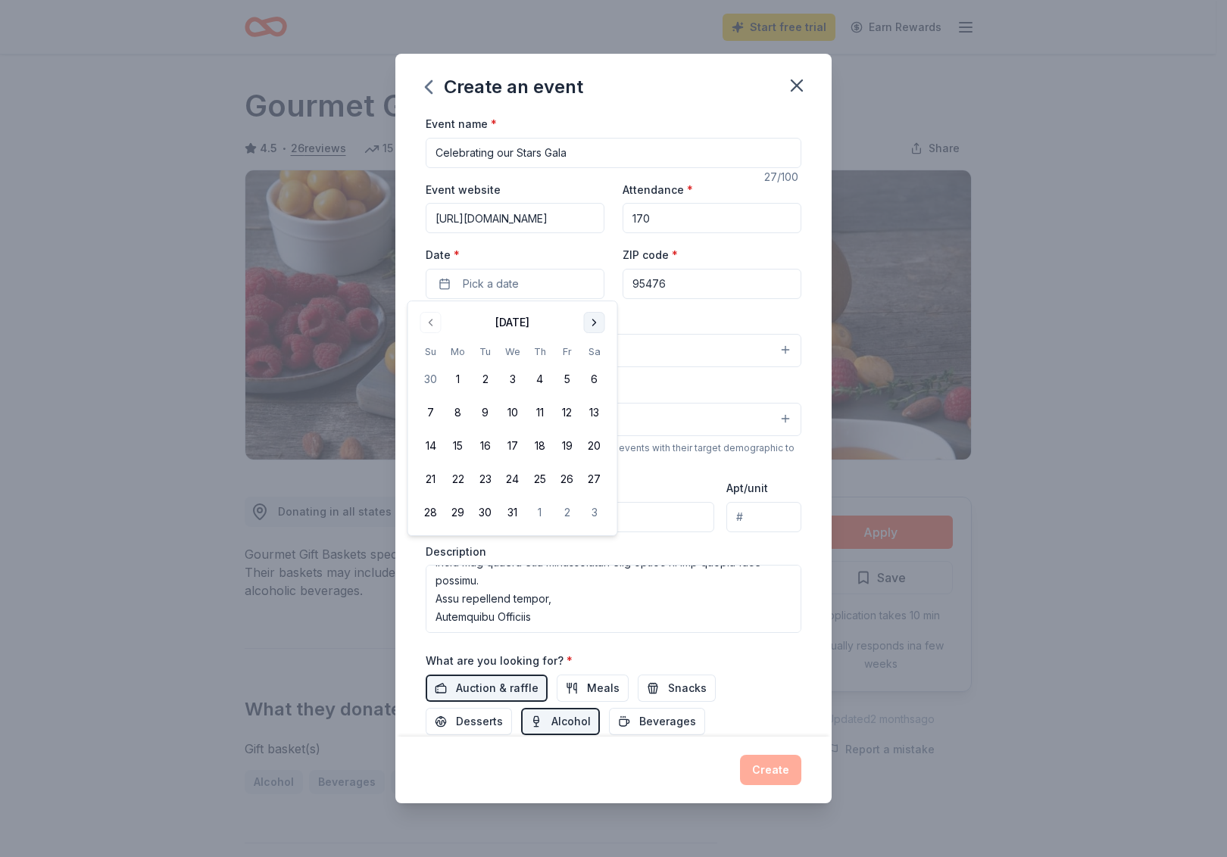
click at [596, 319] on button "Go to next month" at bounding box center [594, 322] width 21 height 21
click at [437, 320] on button "Go to previous month" at bounding box center [430, 322] width 21 height 21
click at [453, 413] on button "9" at bounding box center [458, 412] width 27 height 27
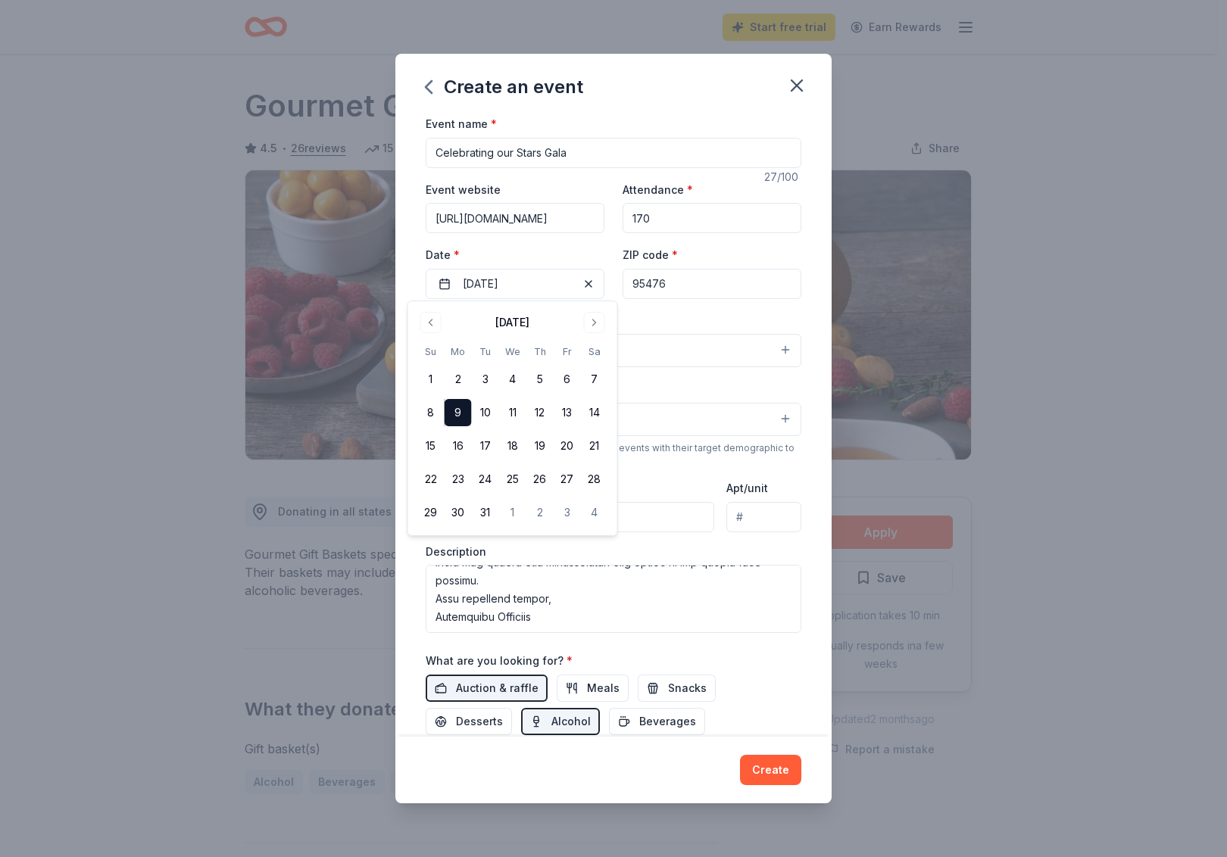
click at [745, 686] on div "Auction & raffle Meals Snacks Desserts Alcohol Beverages" at bounding box center [614, 705] width 376 height 61
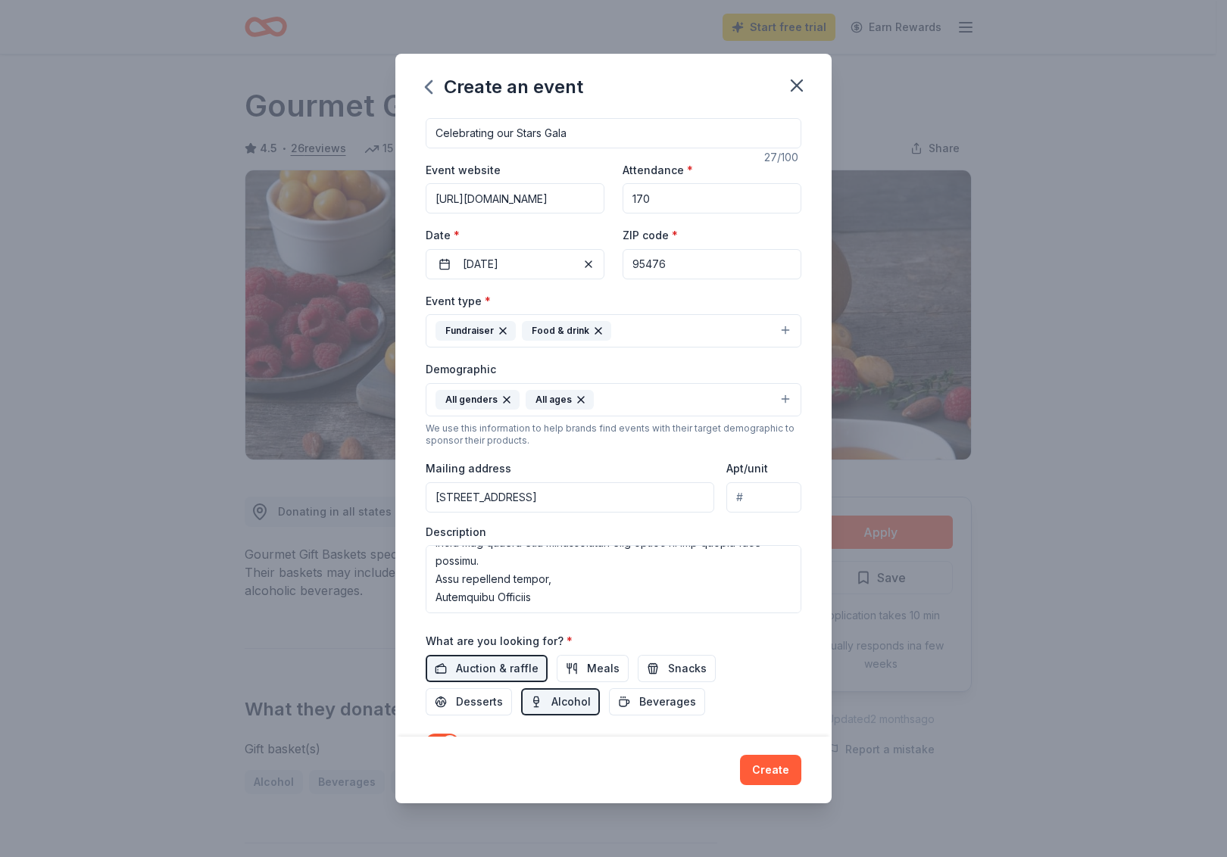
scroll to position [101, 0]
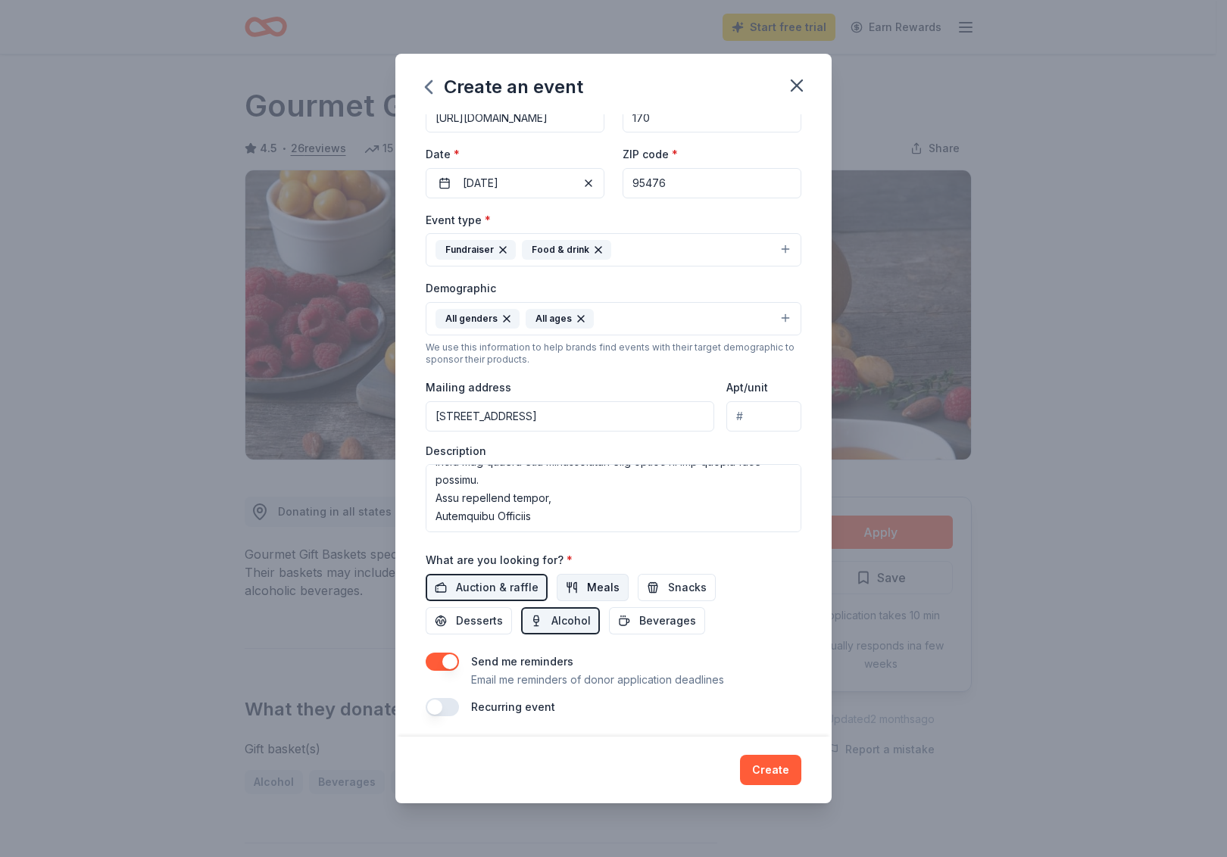
click at [588, 589] on span "Meals" at bounding box center [603, 588] width 33 height 18
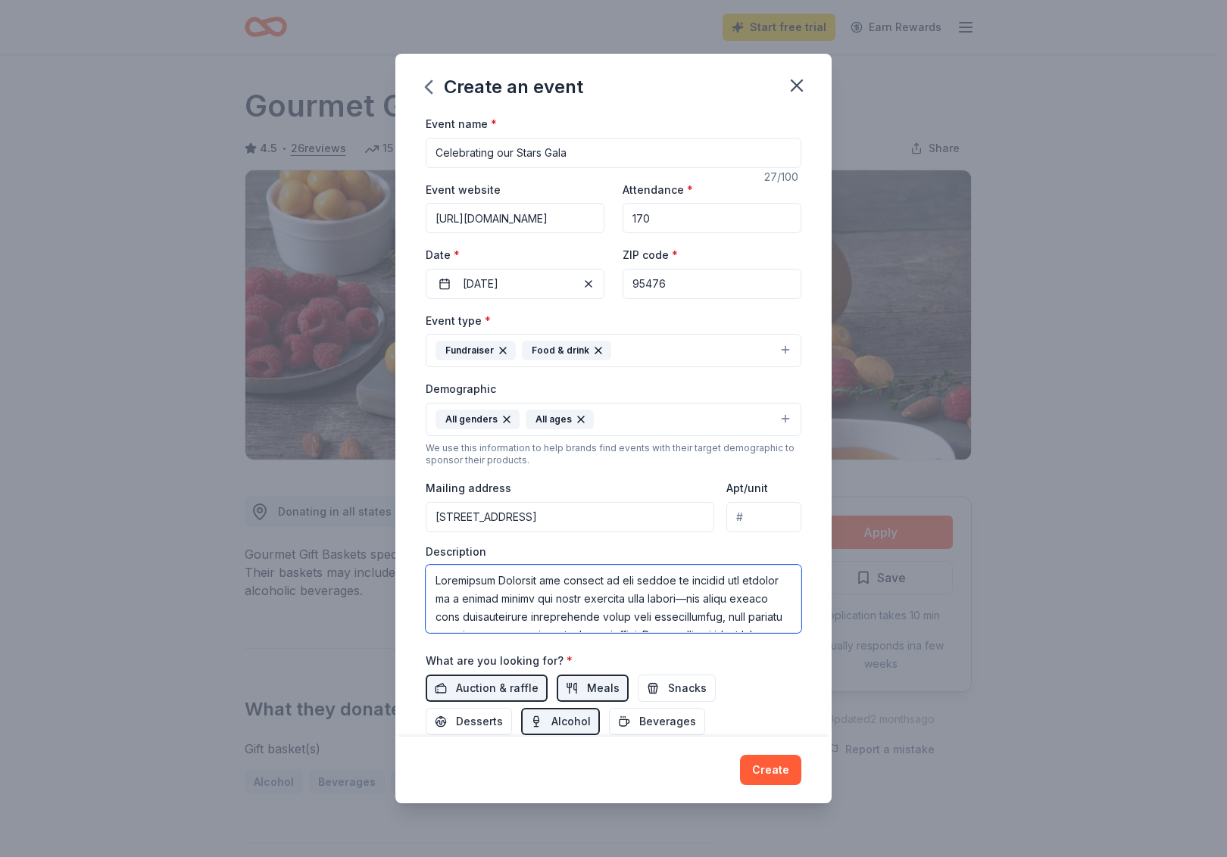
click at [436, 576] on textarea at bounding box center [614, 599] width 376 height 68
type textarea "Loremipsum Dolorsit ame consect ad eli seddoe te incidid utl etdolor ma a enima…"
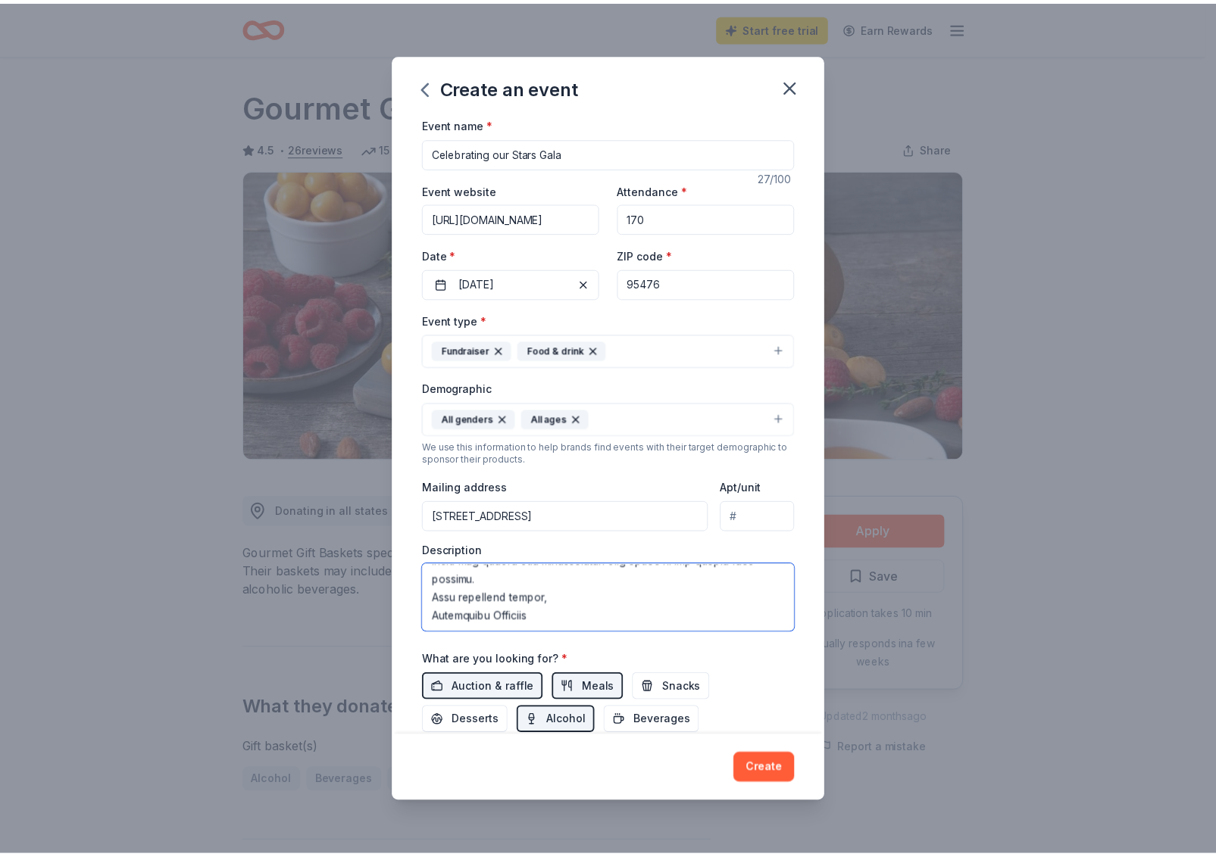
scroll to position [101, 0]
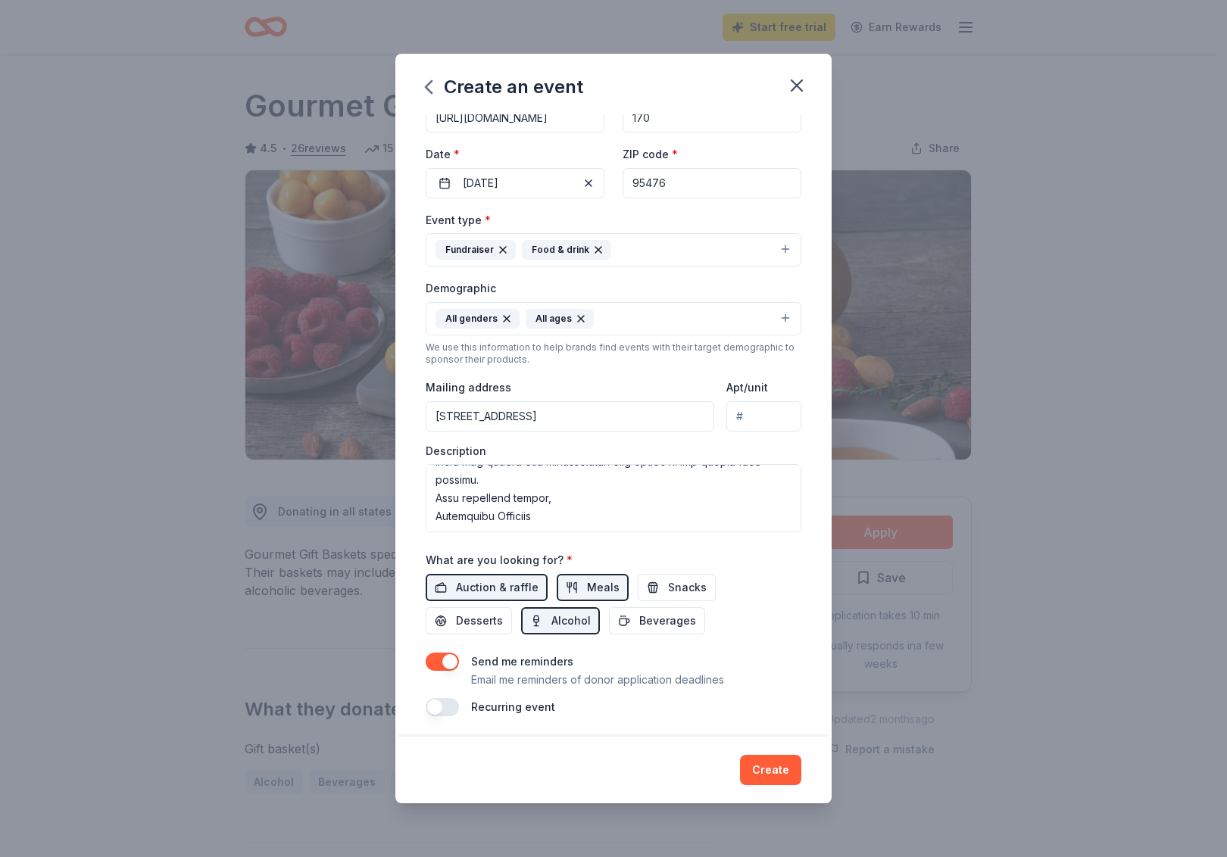
click at [771, 774] on button "Create" at bounding box center [770, 770] width 61 height 30
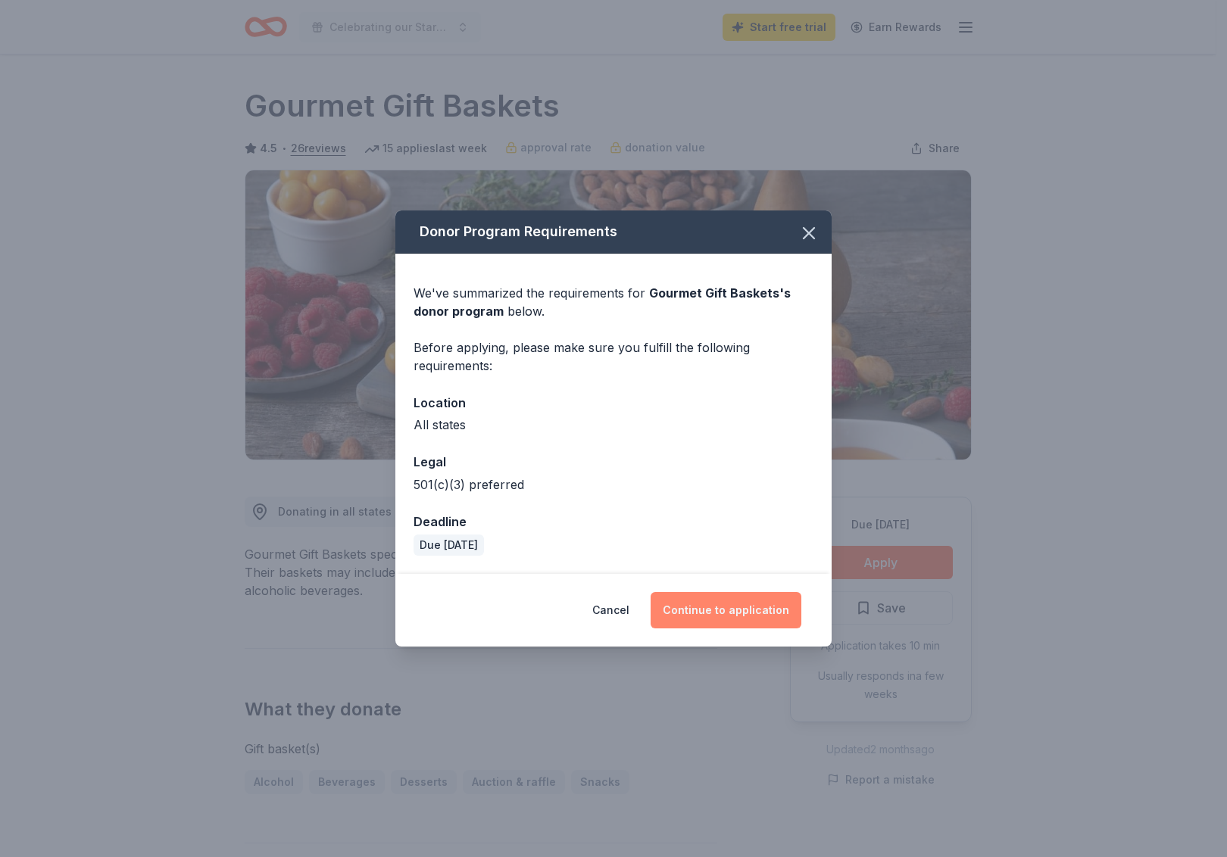
click at [706, 617] on button "Continue to application" at bounding box center [726, 610] width 151 height 36
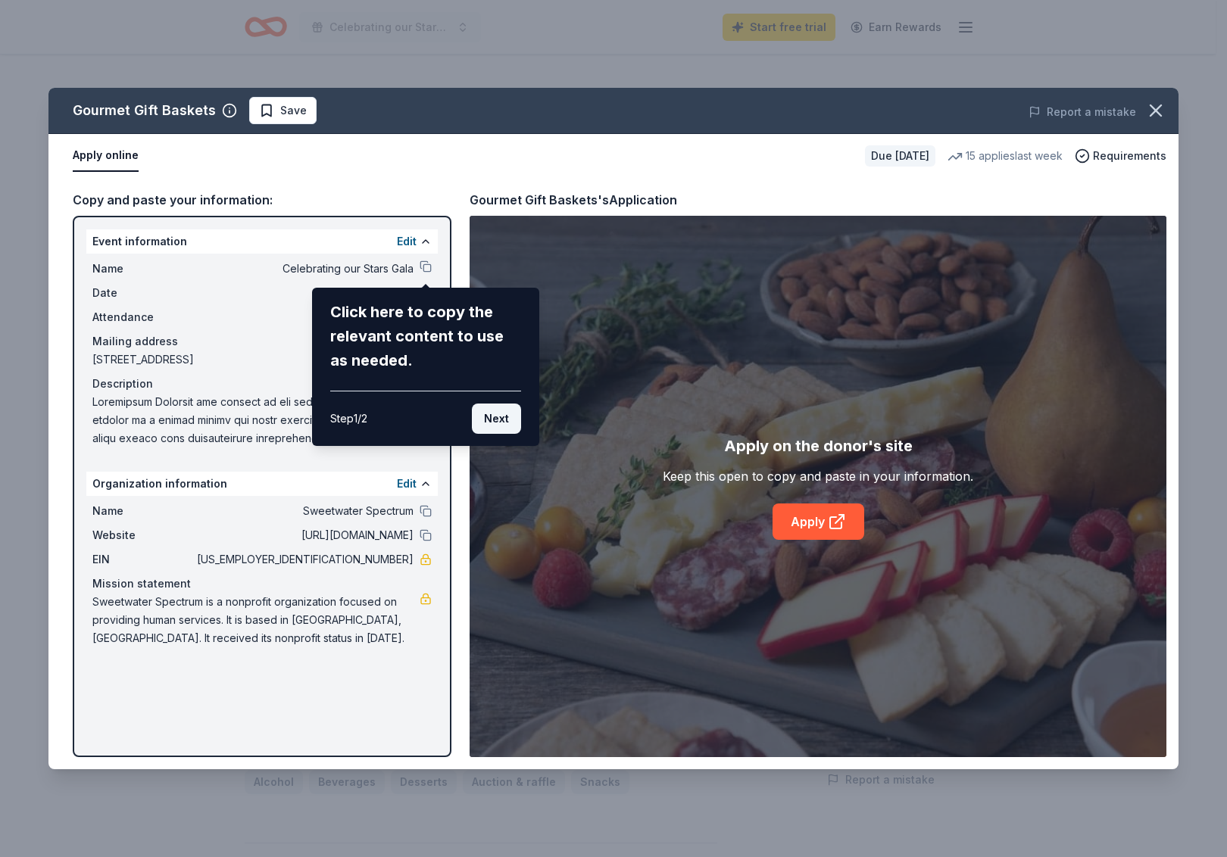
click at [492, 417] on button "Next" at bounding box center [496, 419] width 49 height 30
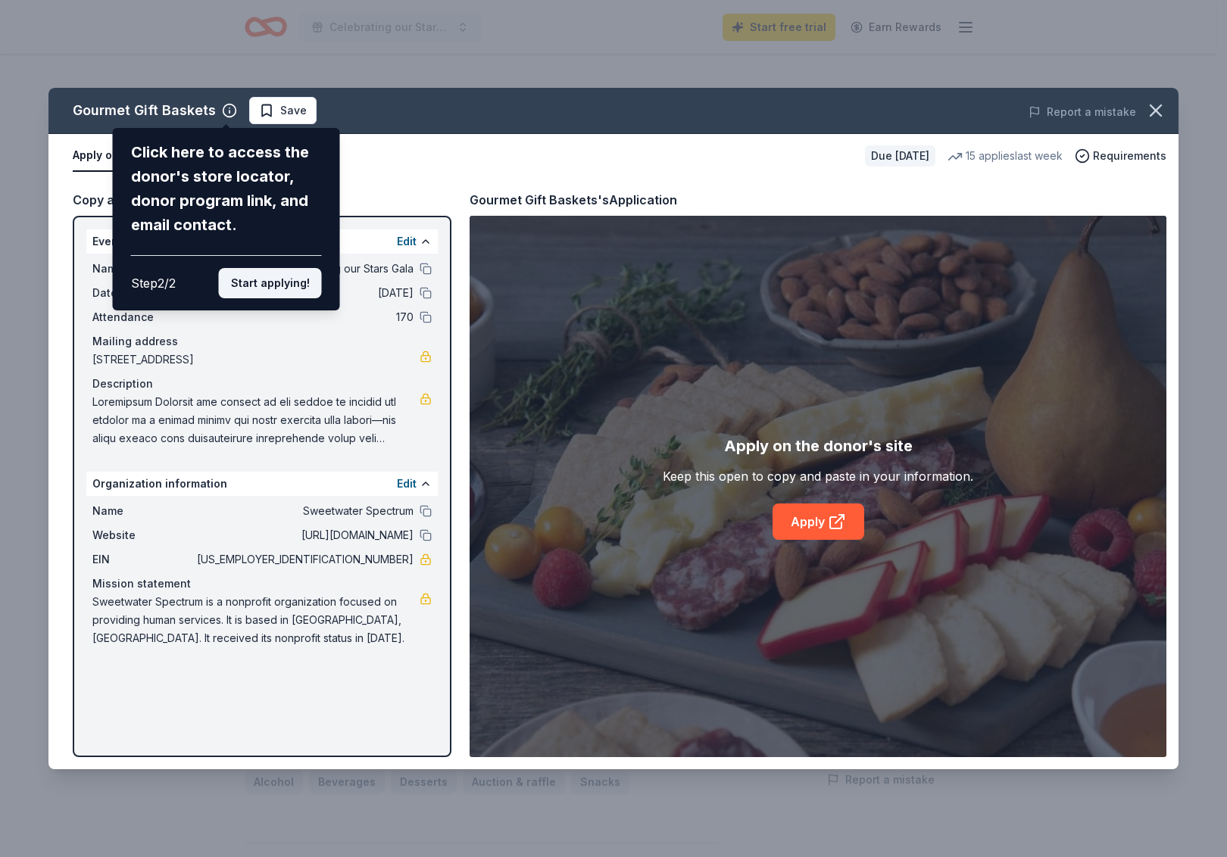
click at [273, 268] on button "Start applying!" at bounding box center [270, 283] width 103 height 30
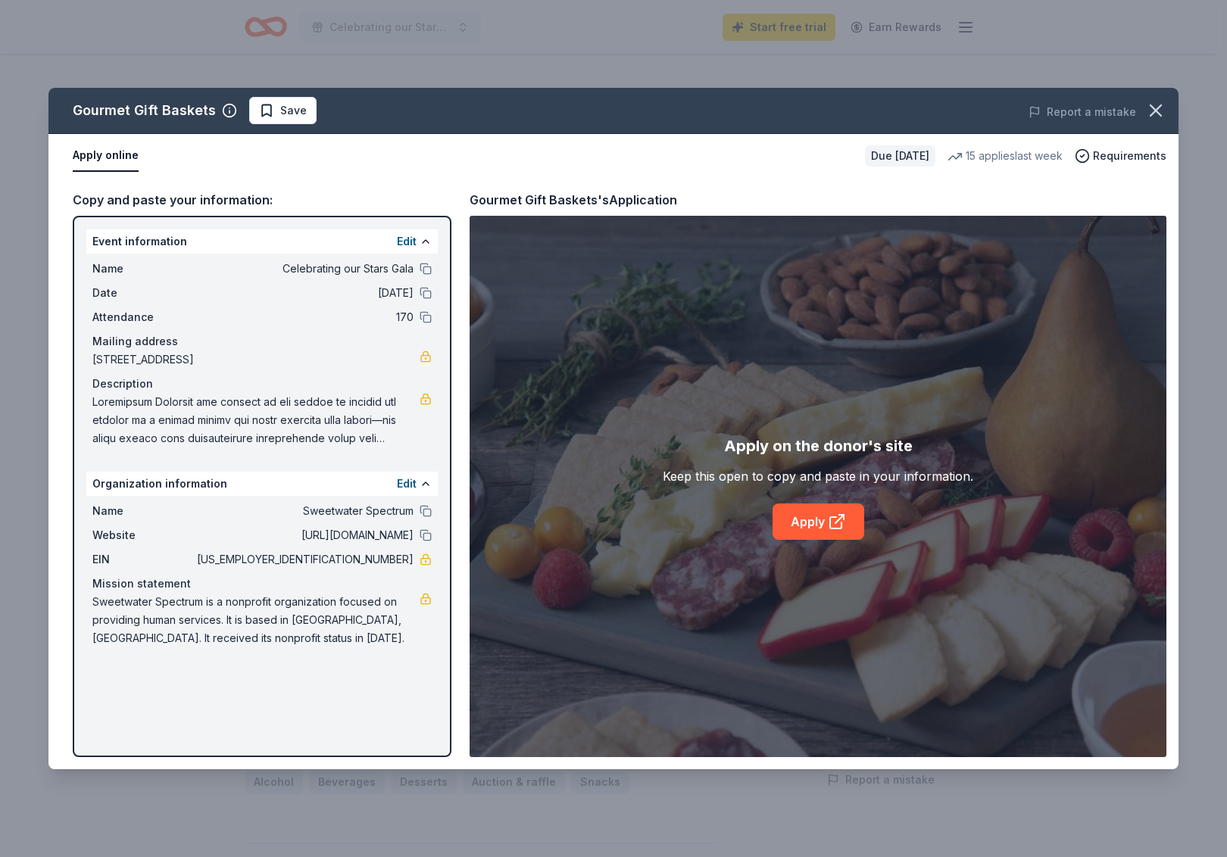
click at [423, 269] on div "Gourmet Gift Baskets Save Report a mistake Apply online Due [DATE] 15 applies l…" at bounding box center [613, 429] width 1130 height 682
click at [411, 239] on button "Edit" at bounding box center [407, 242] width 20 height 18
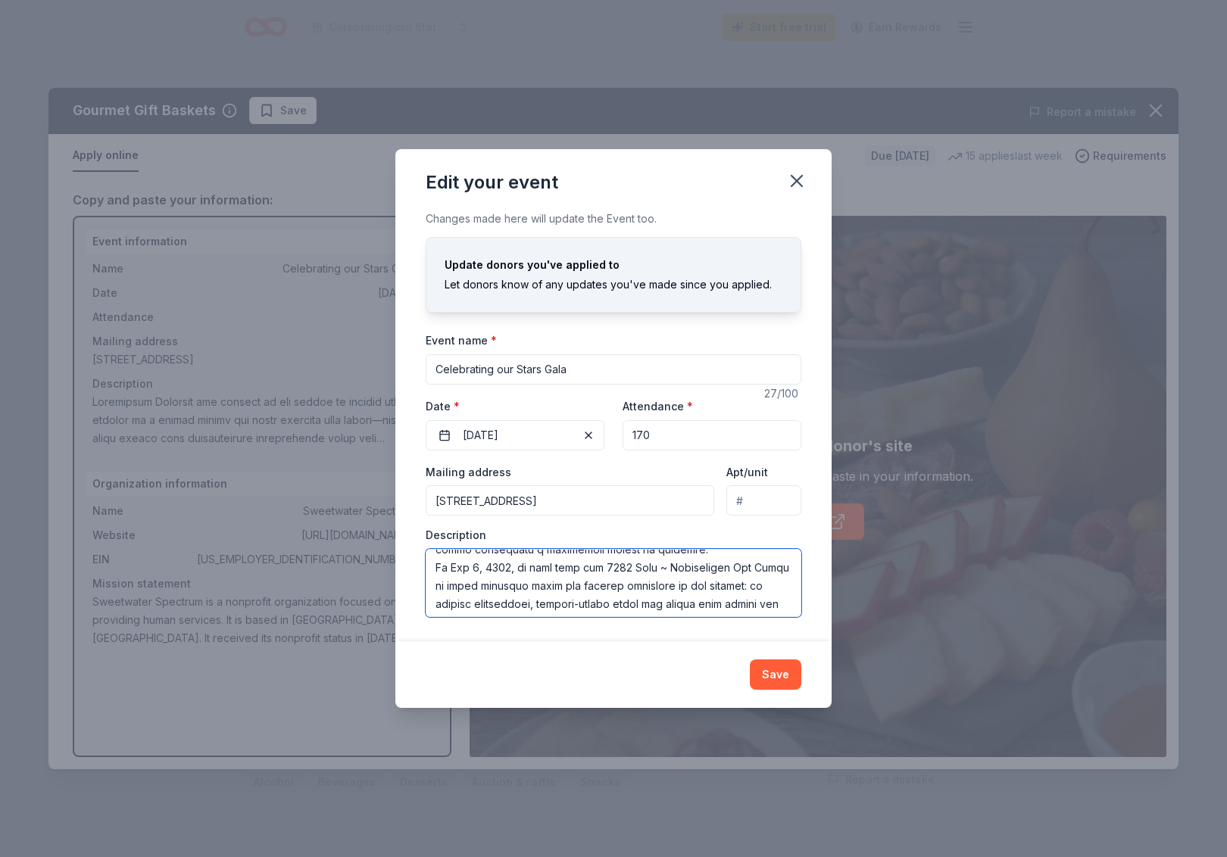
scroll to position [727, 0]
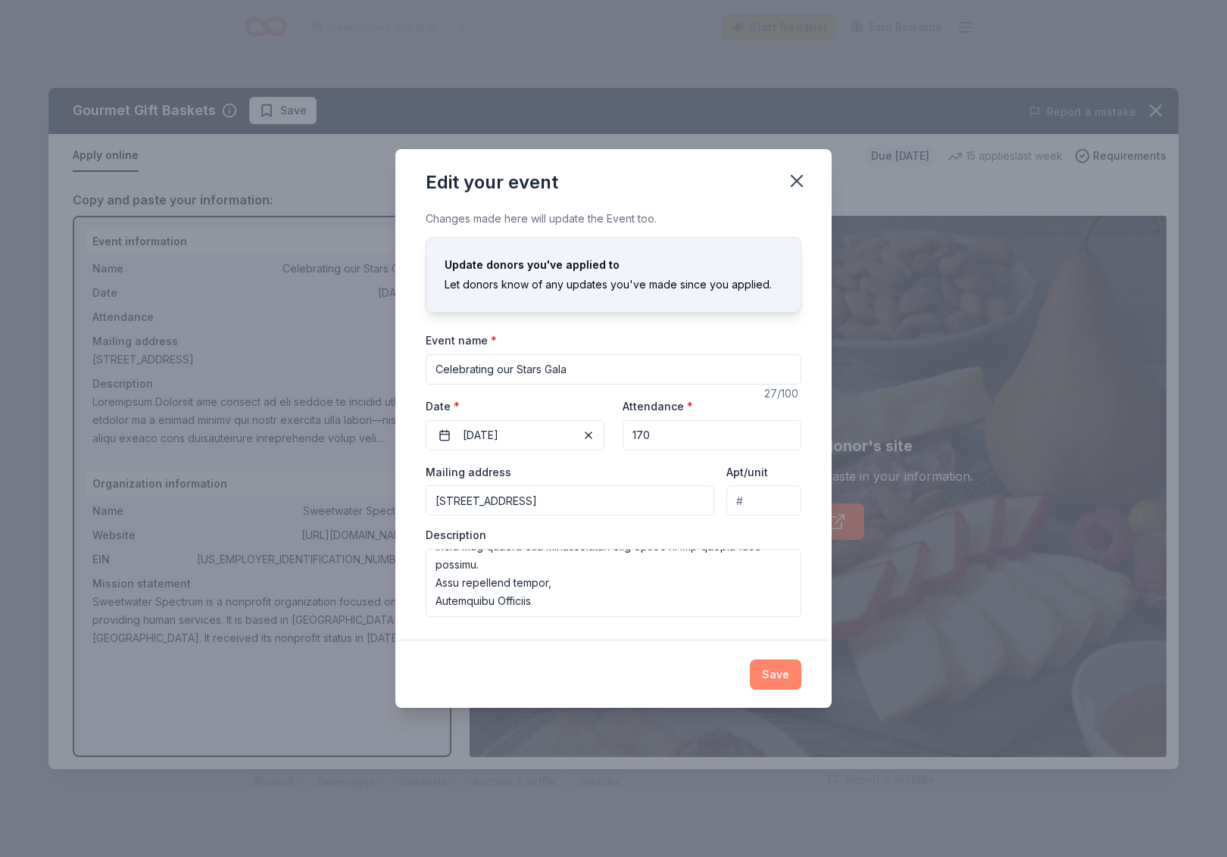
click at [777, 679] on button "Save" at bounding box center [776, 675] width 52 height 30
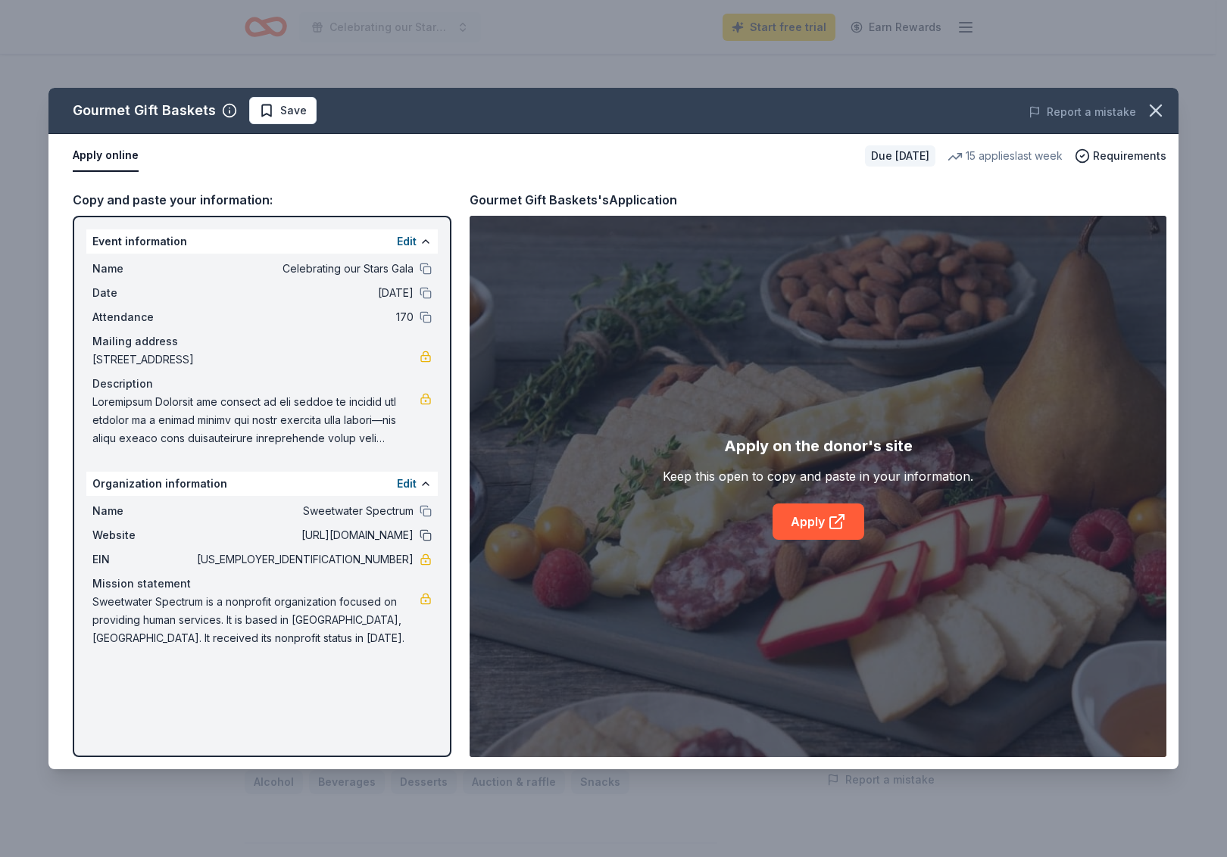
click at [424, 535] on button at bounding box center [426, 535] width 12 height 12
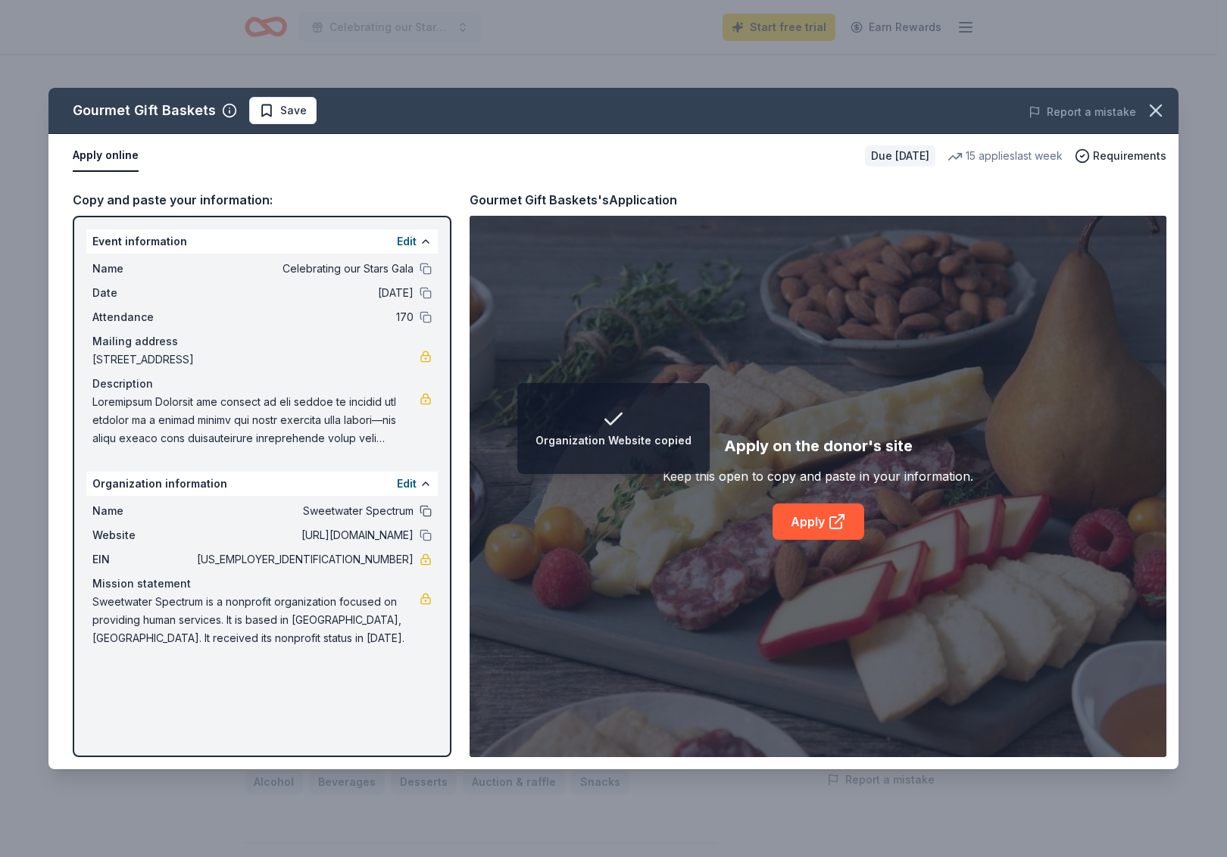
click at [429, 512] on button at bounding box center [426, 511] width 12 height 12
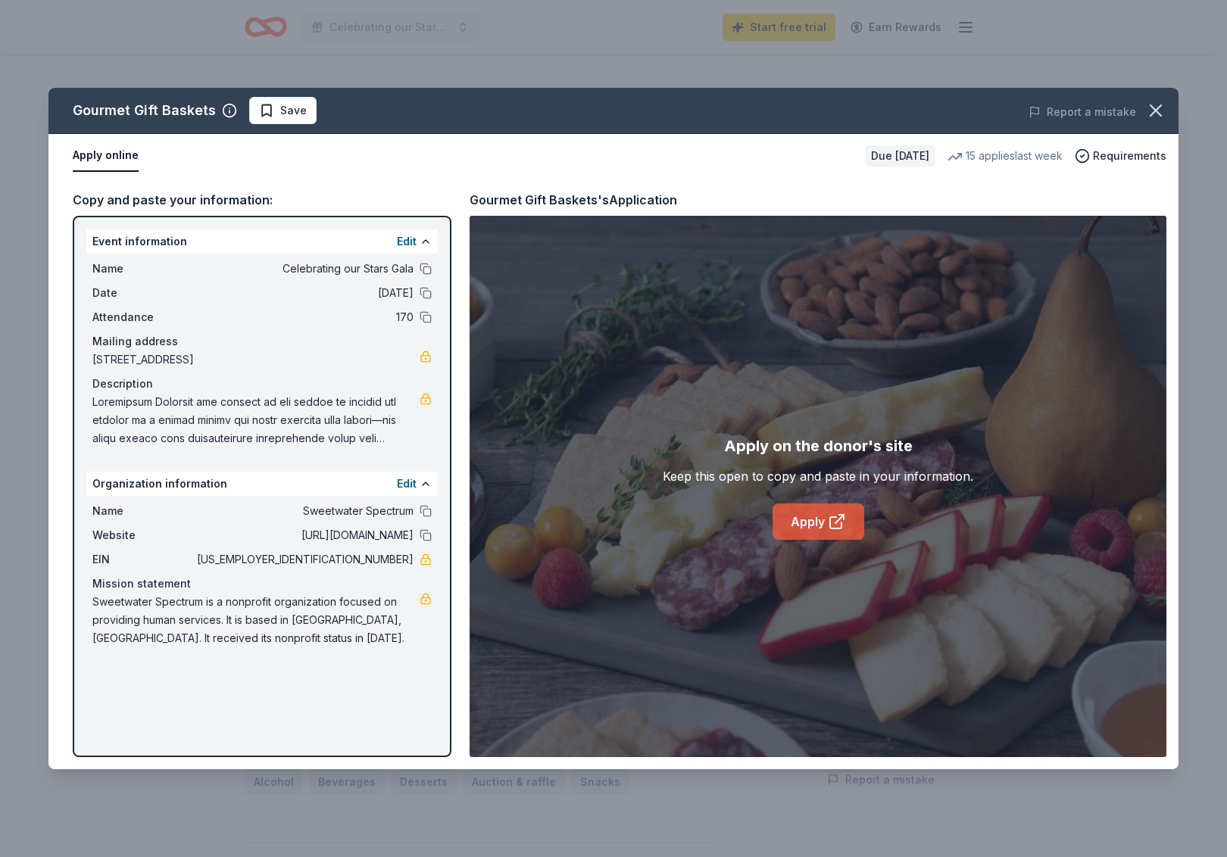
click at [798, 521] on link "Apply" at bounding box center [819, 522] width 92 height 36
